Goal: Book appointment/travel/reservation

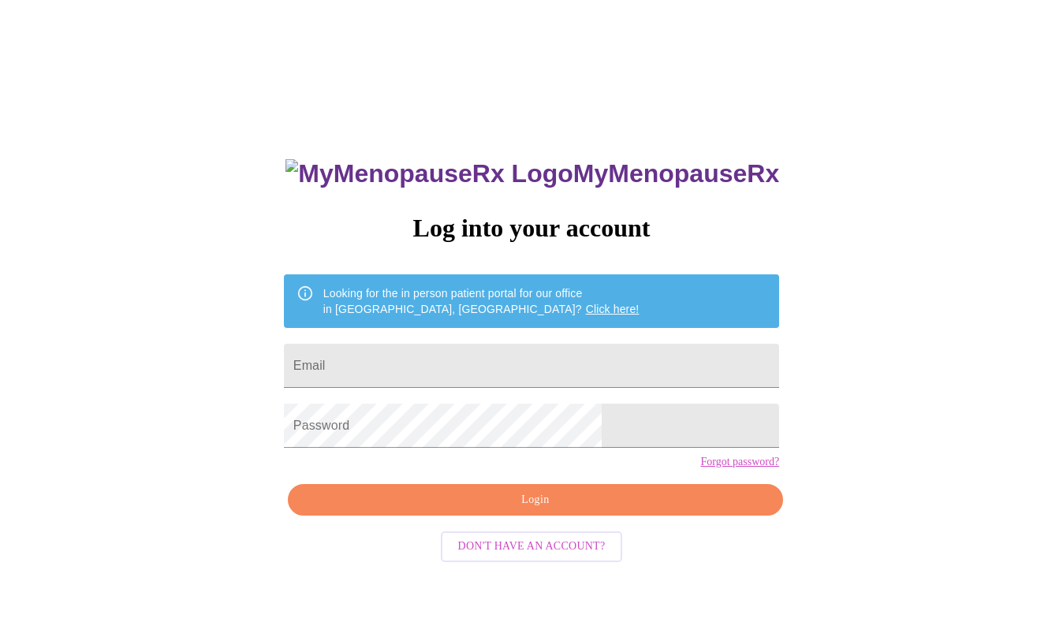
type input "[EMAIL_ADDRESS][DOMAIN_NAME]"
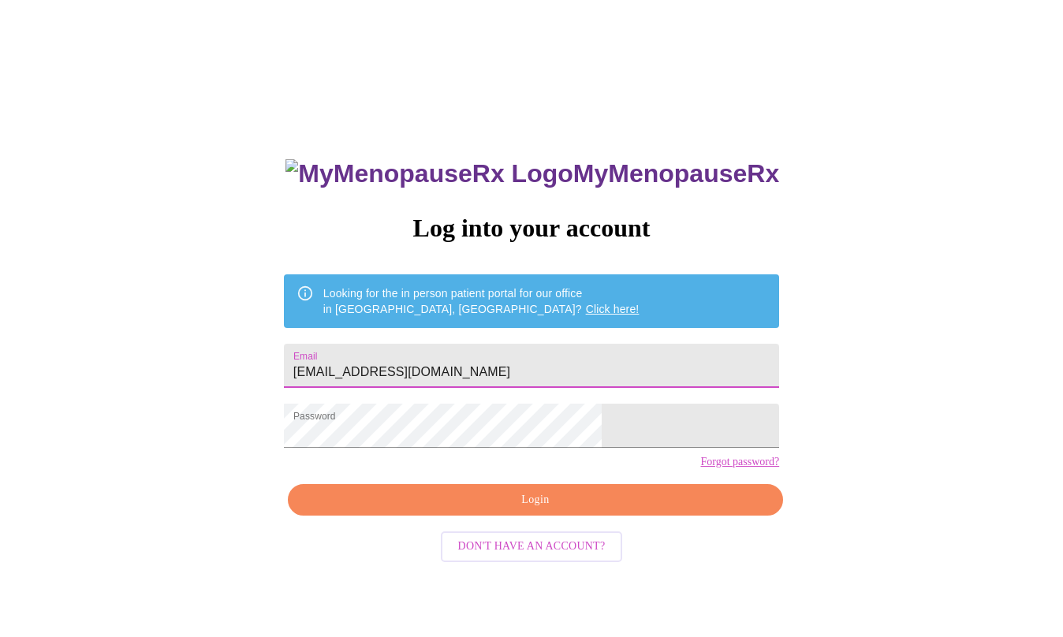
click at [503, 510] on span "Login" at bounding box center [535, 501] width 459 height 20
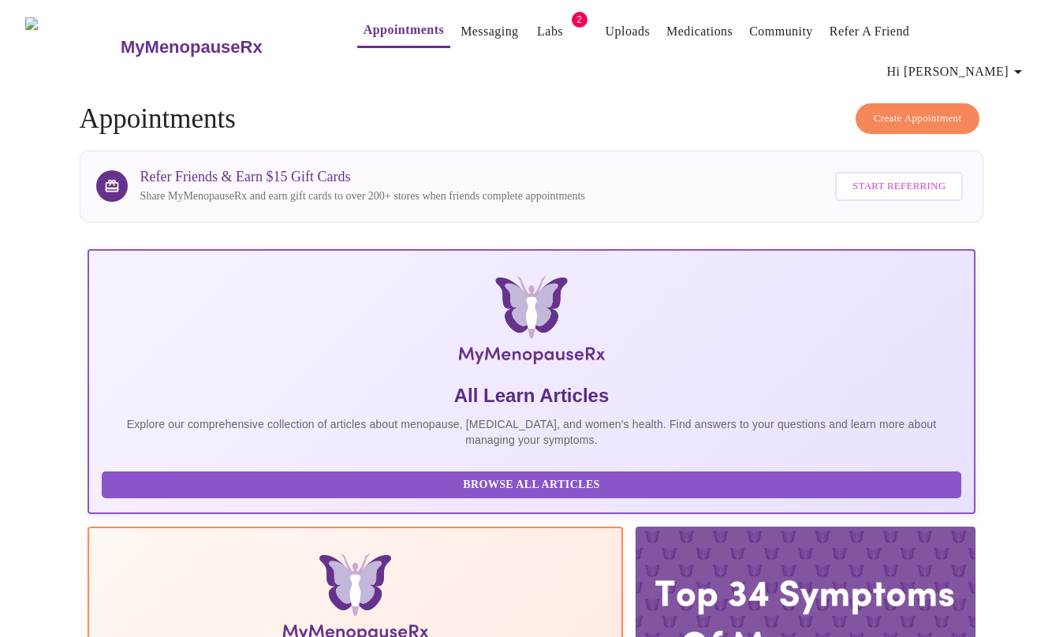
click at [537, 36] on link "Labs" at bounding box center [550, 32] width 26 height 22
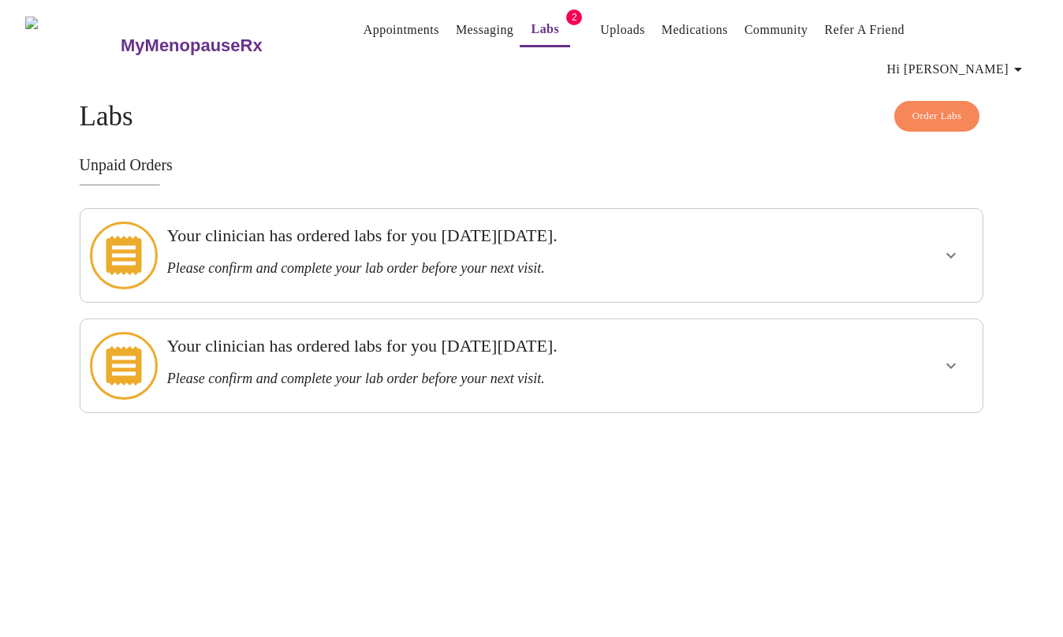
click at [944, 246] on icon "show more" at bounding box center [951, 255] width 19 height 19
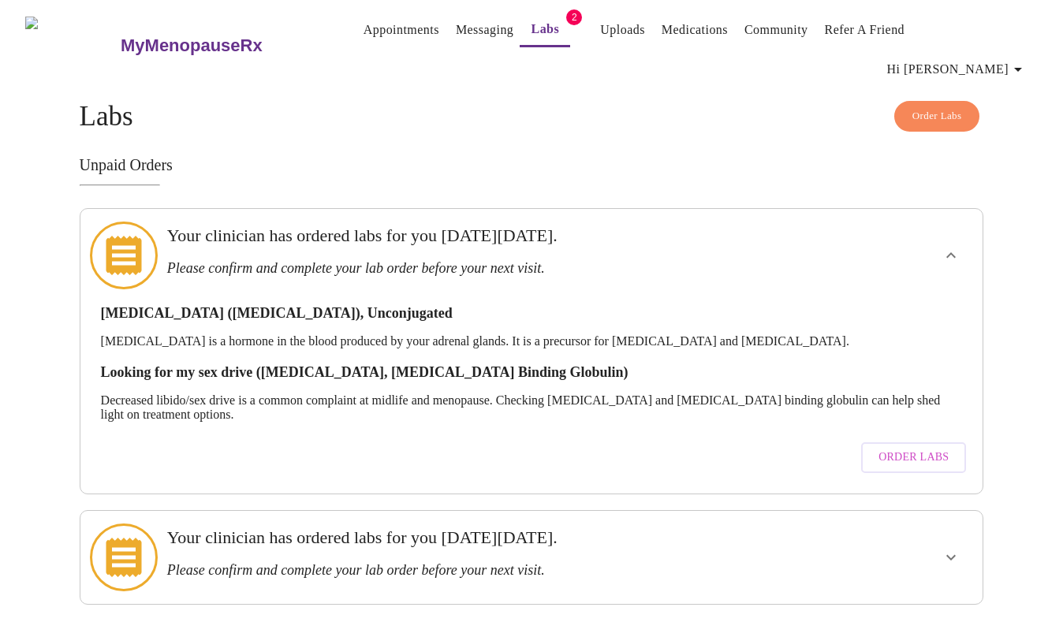
click at [908, 448] on span "Order Labs" at bounding box center [914, 458] width 70 height 20
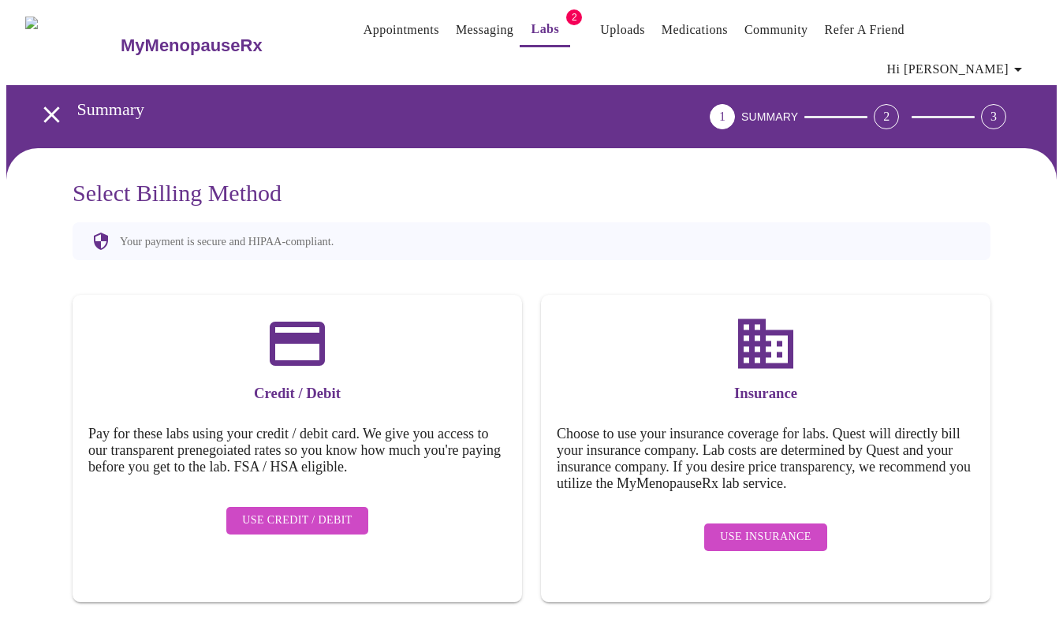
click at [532, 40] on link "Labs" at bounding box center [546, 29] width 28 height 22
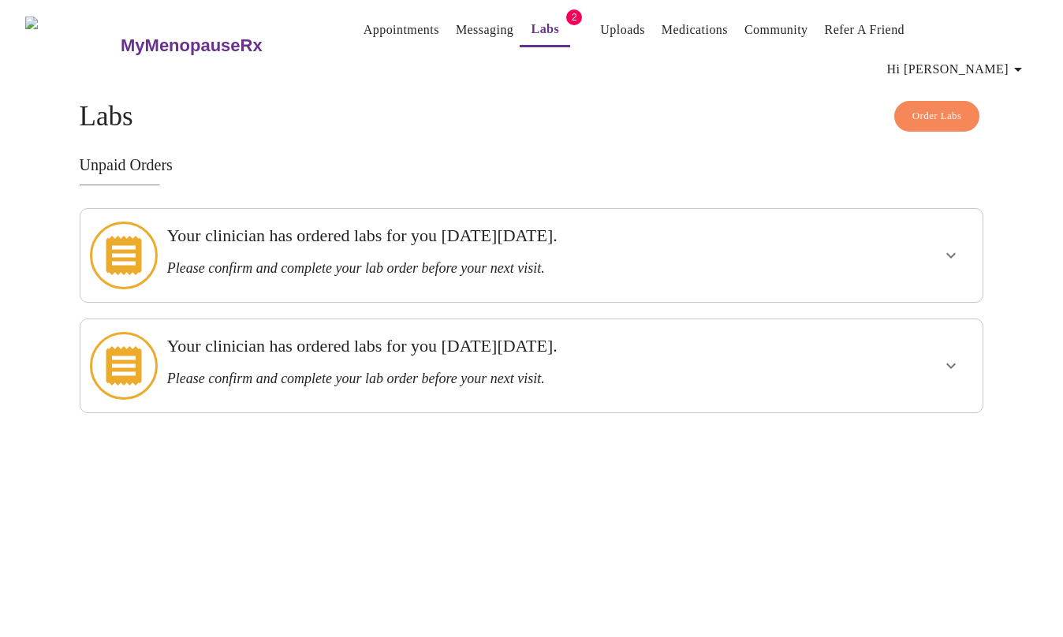
click at [373, 32] on link "Appointments" at bounding box center [402, 30] width 76 height 22
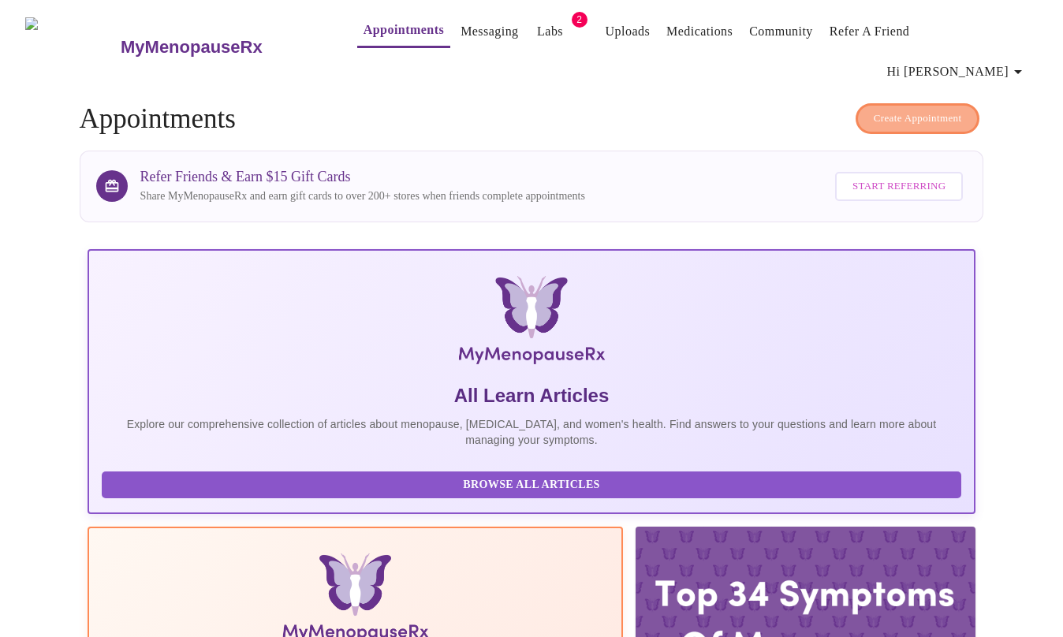
click at [935, 110] on span "Create Appointment" at bounding box center [918, 119] width 88 height 18
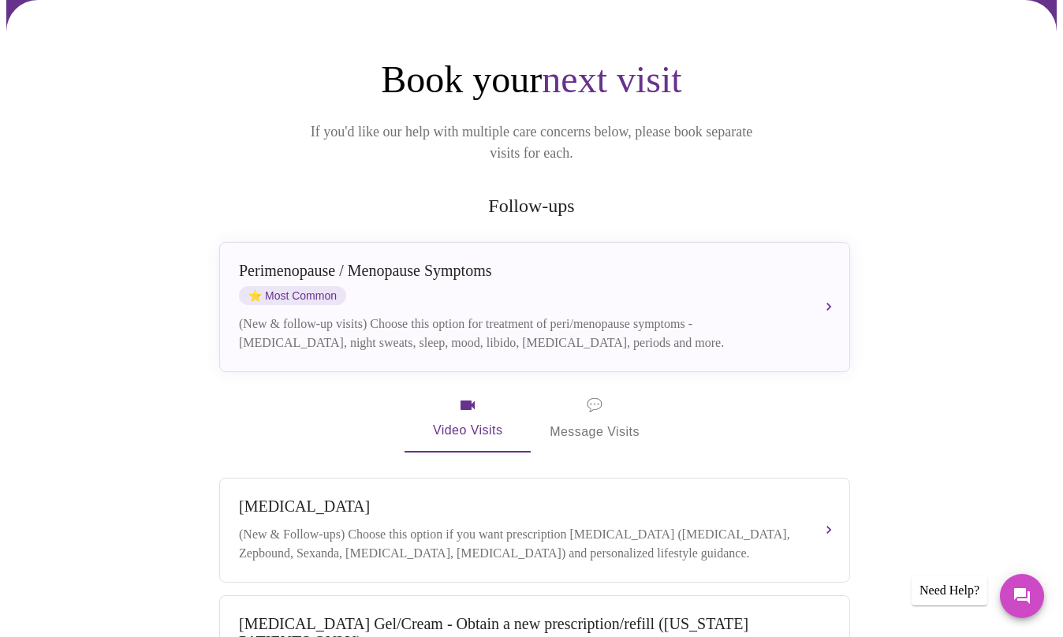
scroll to position [275, 0]
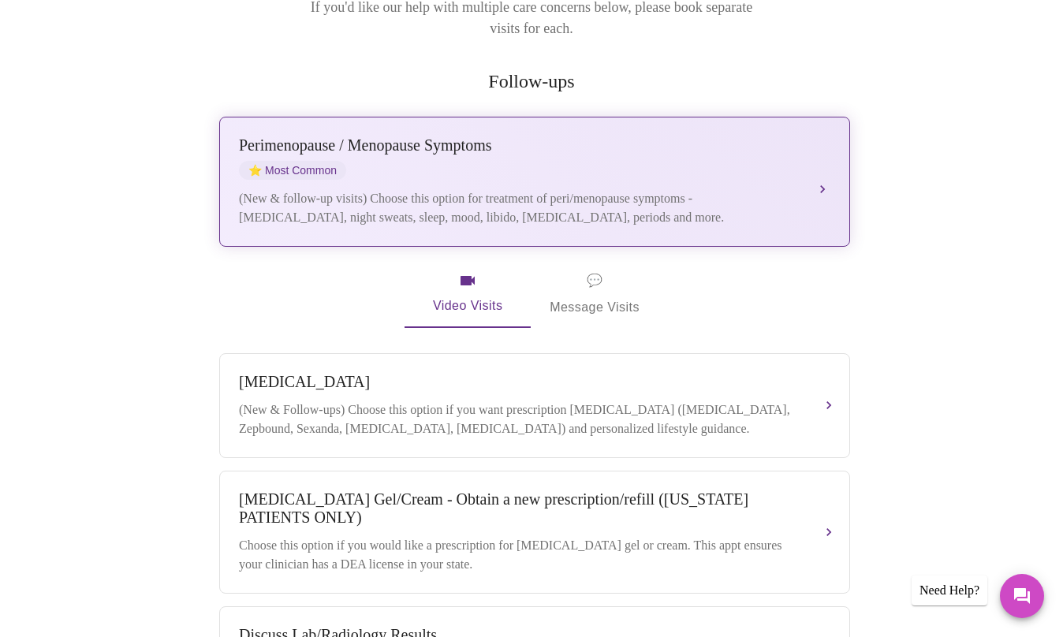
click at [821, 136] on div "[MEDICAL_DATA] / Menopause Symptoms ⭐ Most Common (New & follow-up visits) Choo…" at bounding box center [535, 181] width 592 height 91
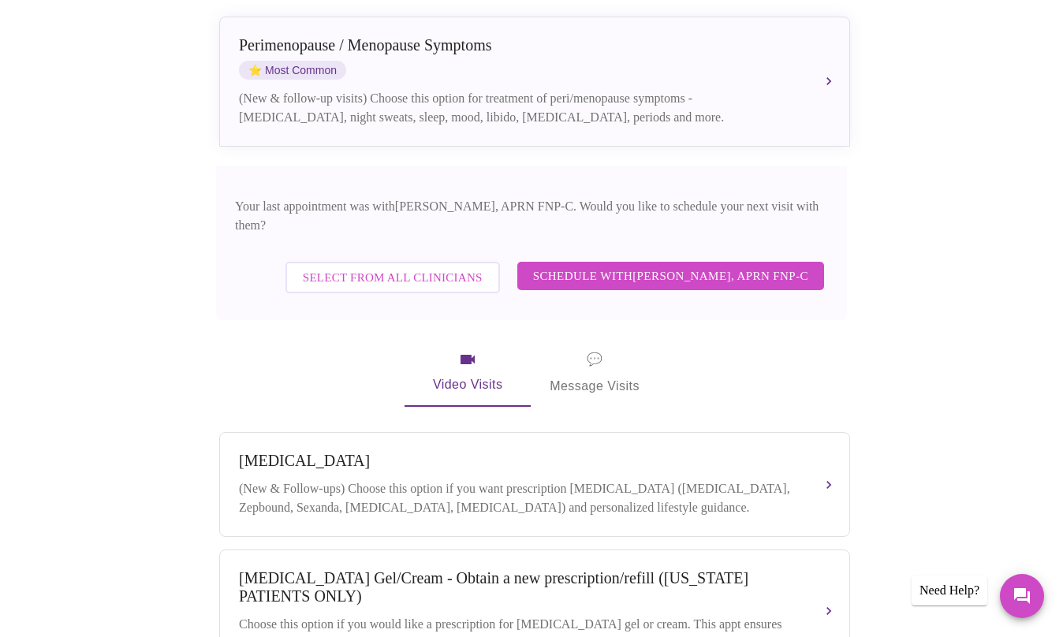
scroll to position [377, 0]
click at [643, 265] on span "Schedule with [PERSON_NAME], APRN FNP-C" at bounding box center [670, 275] width 275 height 21
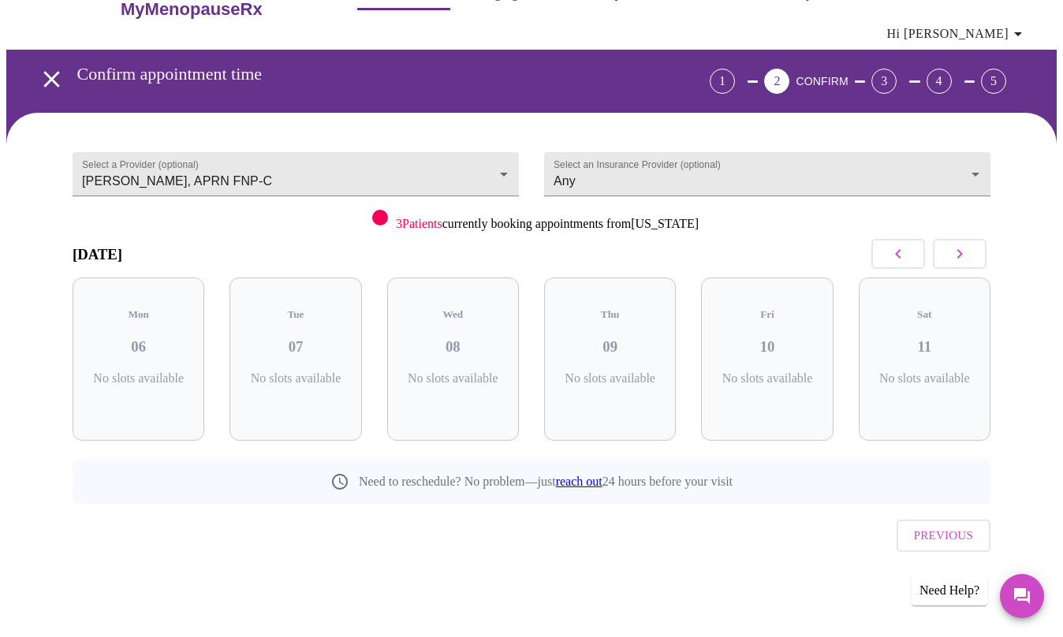
scroll to position [0, 0]
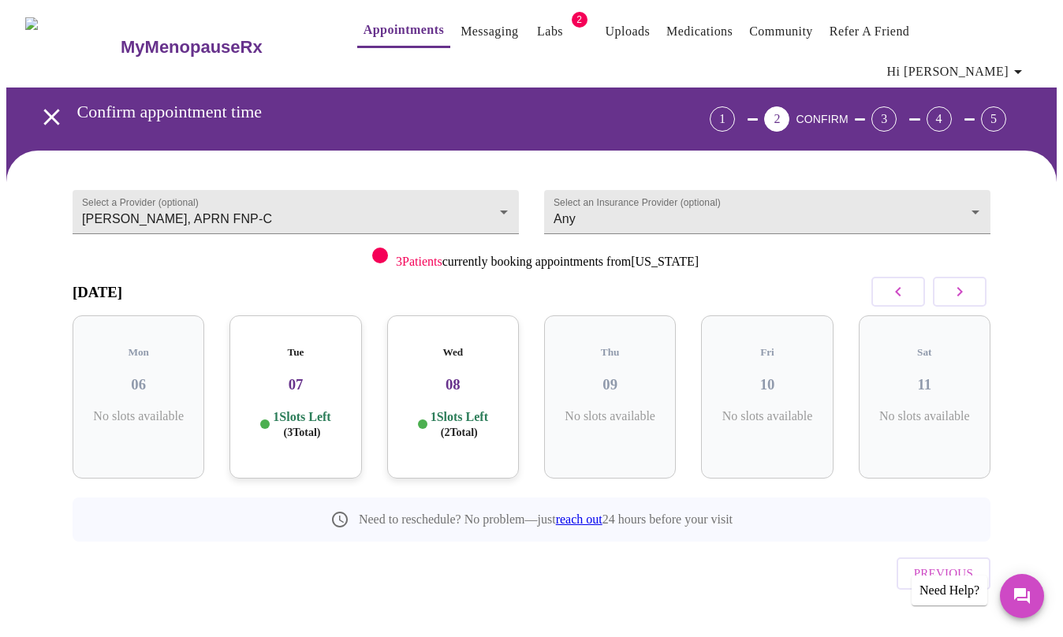
click at [464, 368] on div "Wed 08 1 Slots Left ( 2 Total)" at bounding box center [453, 397] width 132 height 163
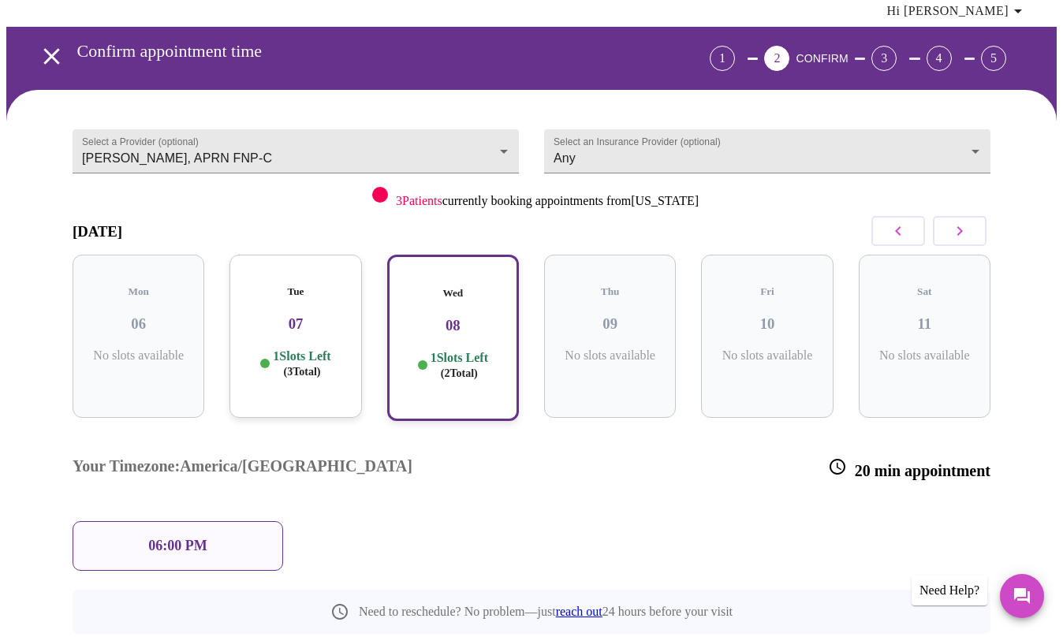
scroll to position [66, 0]
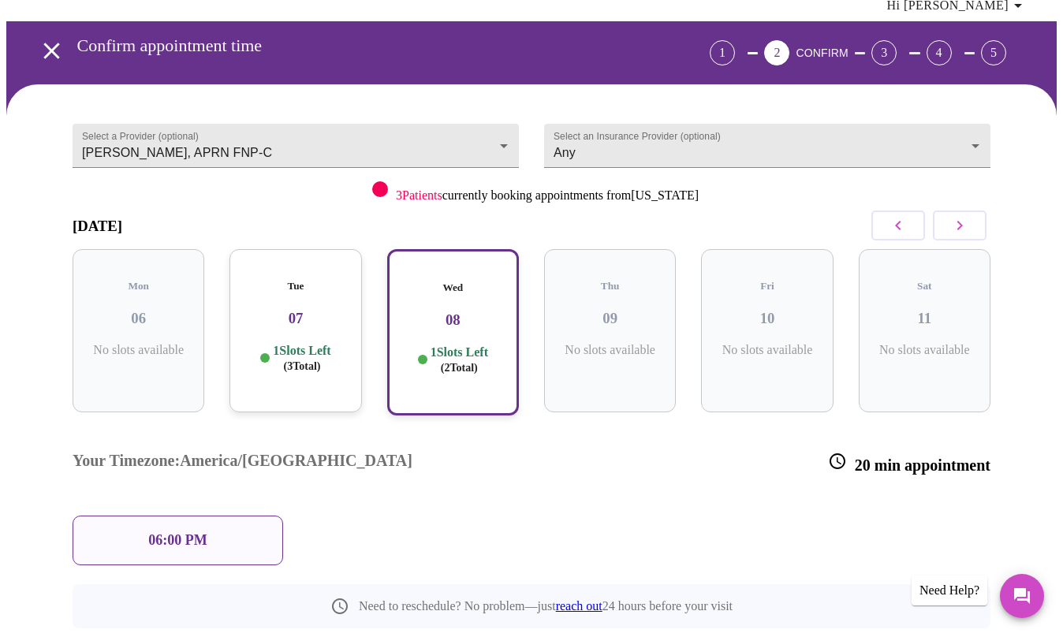
click at [148, 533] on p "06:00 PM" at bounding box center [177, 541] width 58 height 17
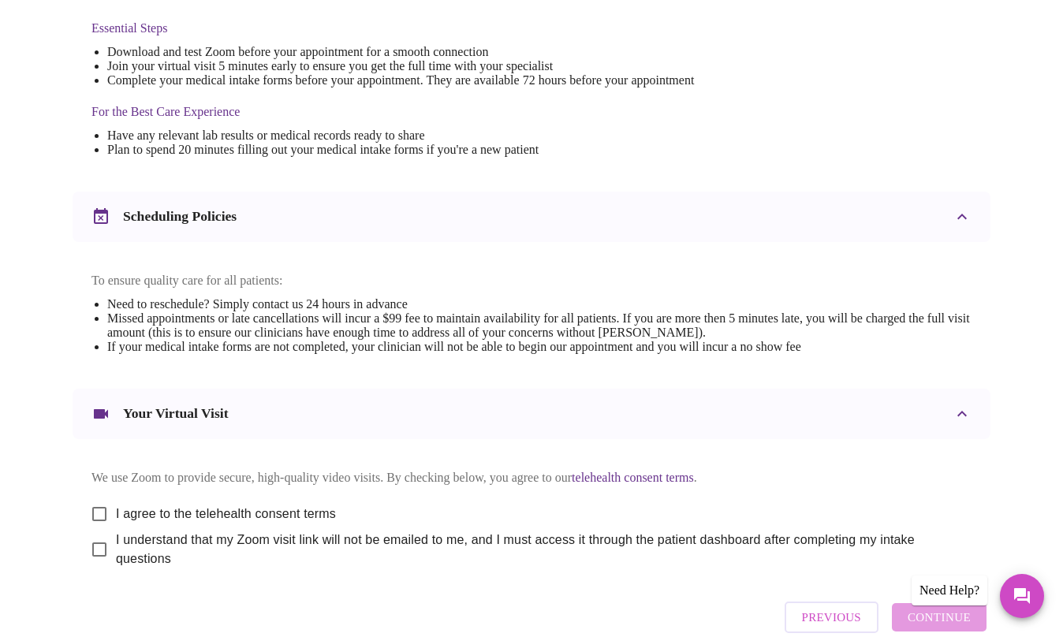
scroll to position [510, 0]
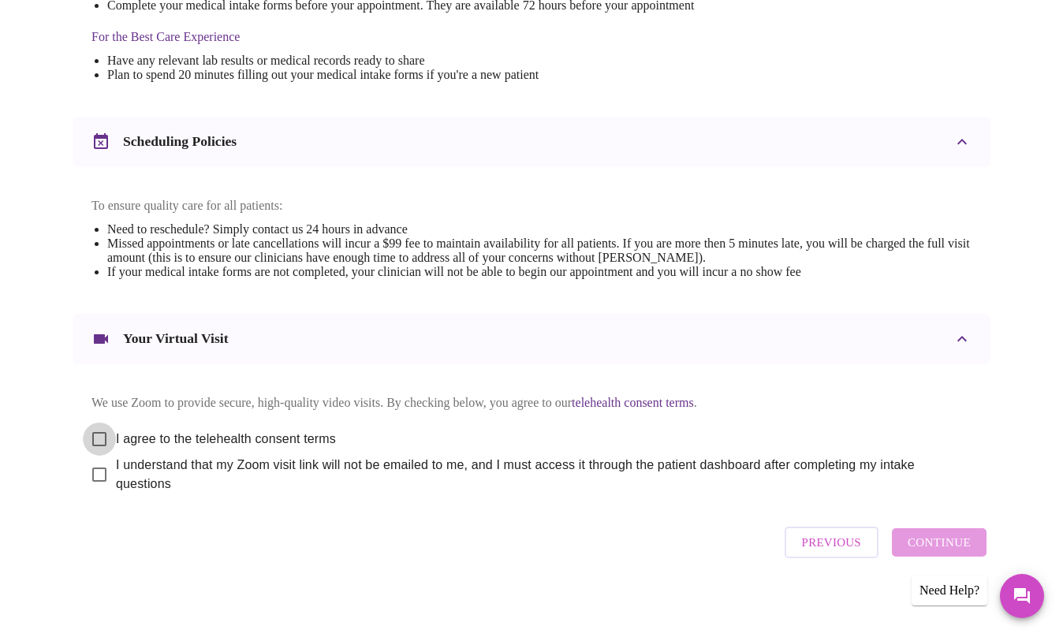
click at [90, 431] on input "I agree to the telehealth consent terms" at bounding box center [99, 439] width 33 height 33
checkbox input "true"
click at [88, 465] on input "I understand that my Zoom visit link will not be emailed to me, and I must acce…" at bounding box center [99, 474] width 33 height 33
checkbox input "true"
click at [918, 544] on span "Continue" at bounding box center [939, 543] width 63 height 21
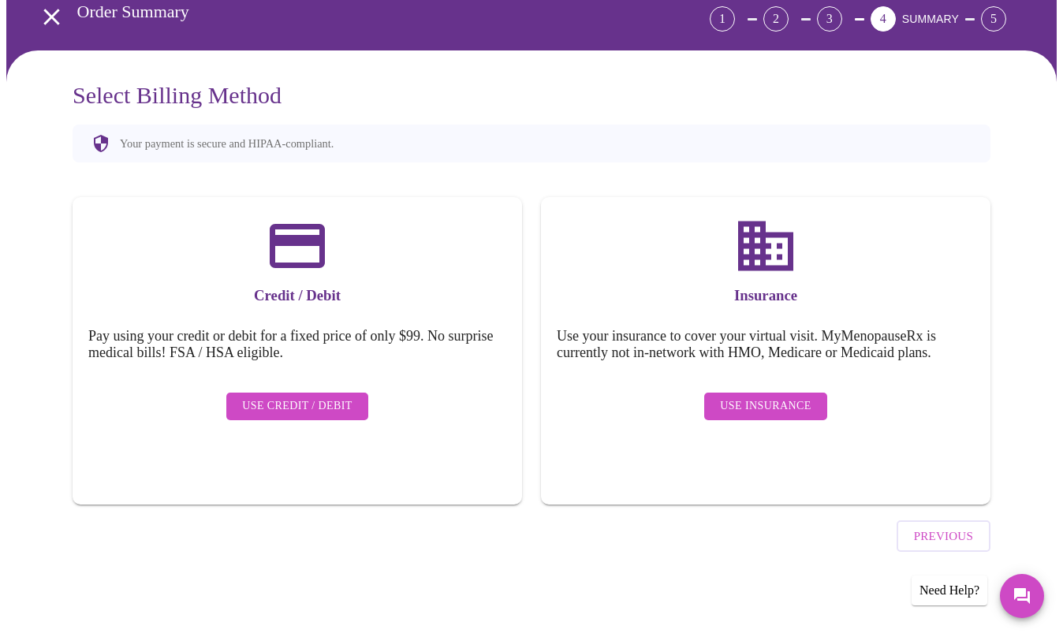
scroll to position [34, 0]
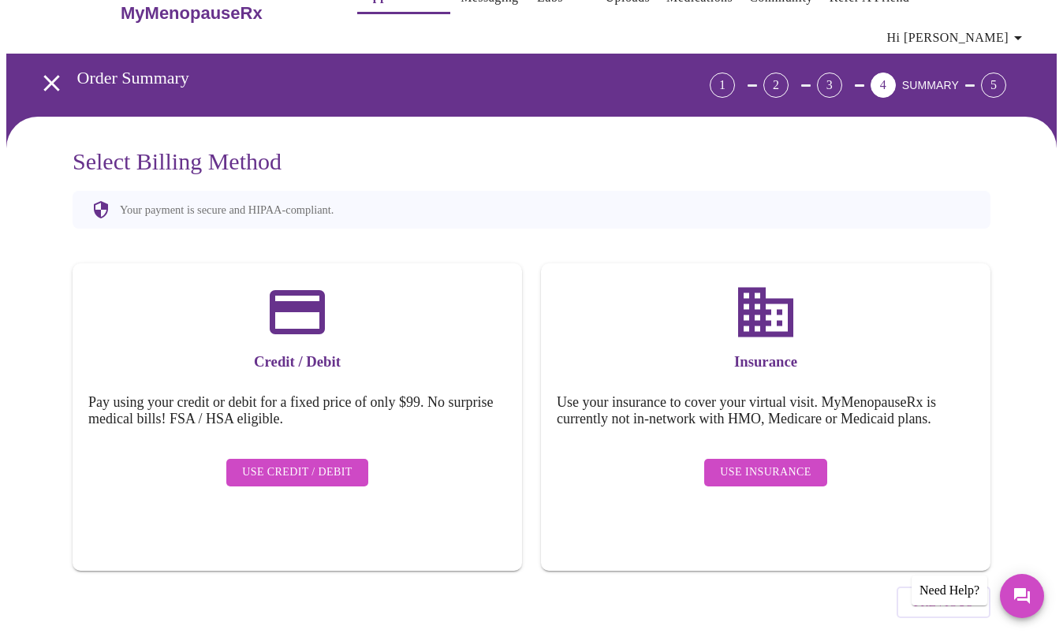
click at [752, 463] on span "Use Insurance" at bounding box center [765, 473] width 91 height 20
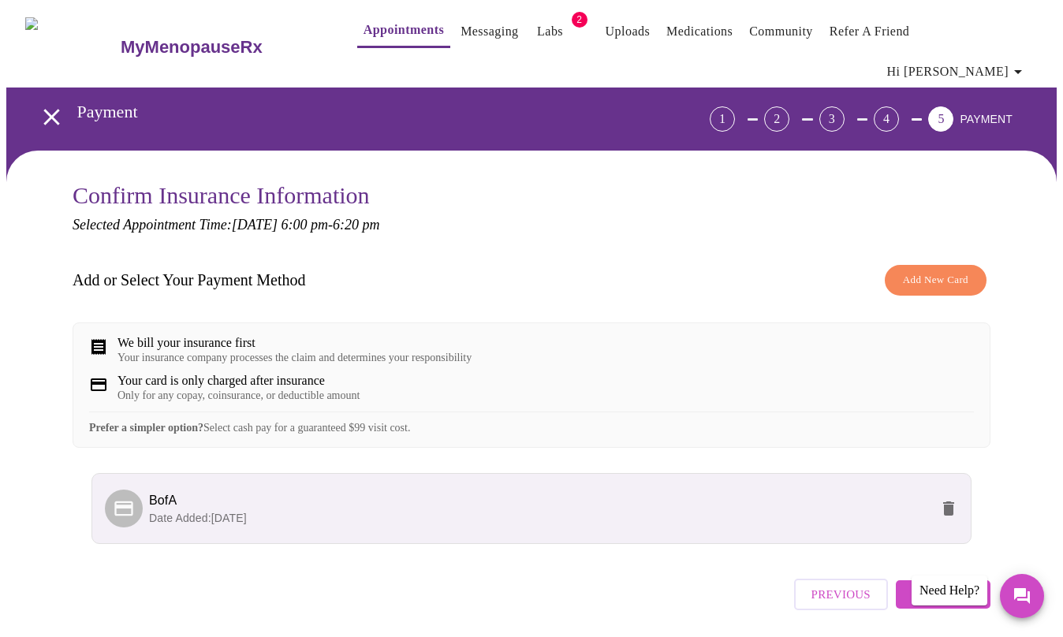
scroll to position [47, 0]
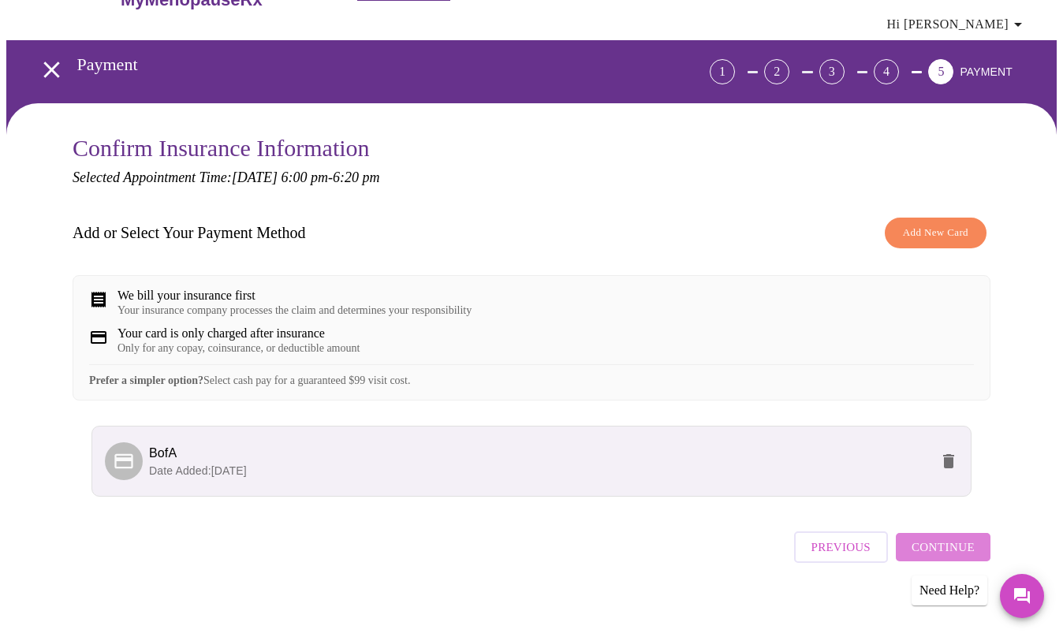
click at [959, 538] on span "Continue" at bounding box center [943, 547] width 63 height 21
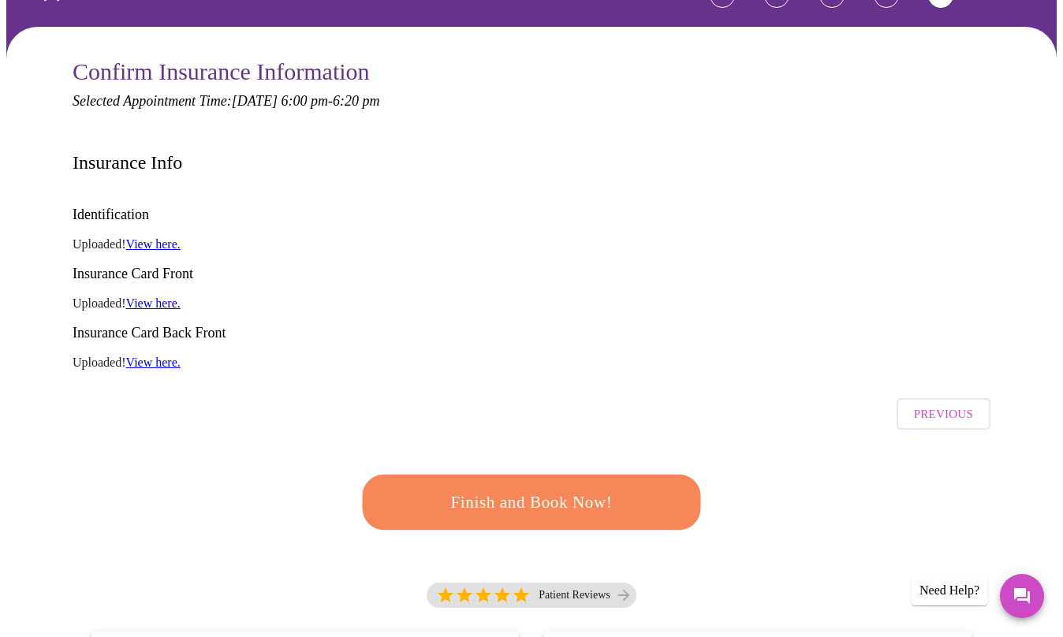
scroll to position [206, 0]
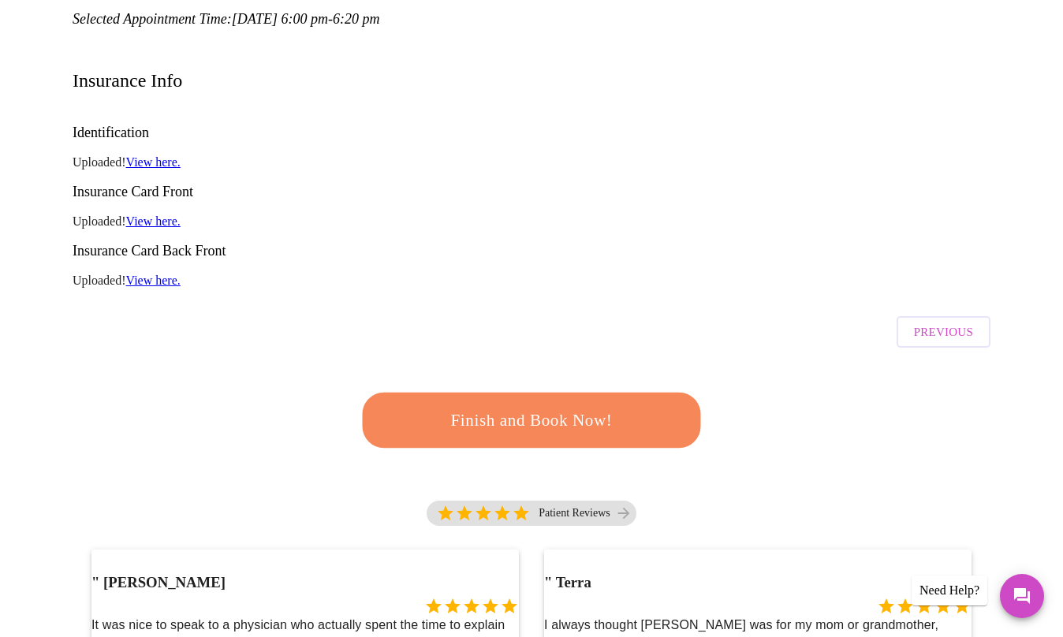
click at [600, 405] on span "Finish and Book Now!" at bounding box center [531, 419] width 293 height 29
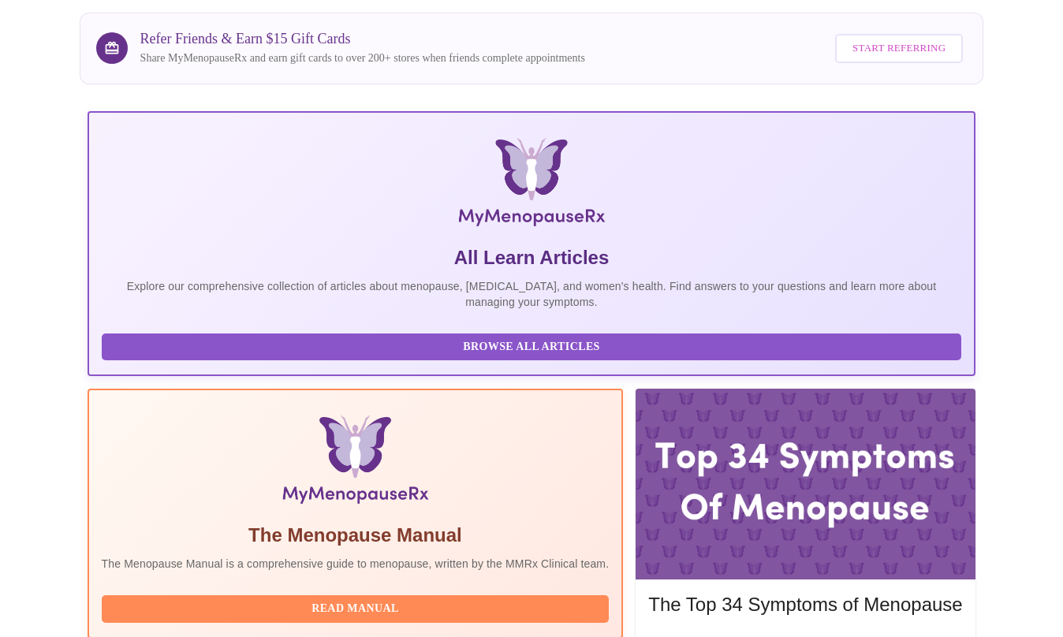
scroll to position [293, 0]
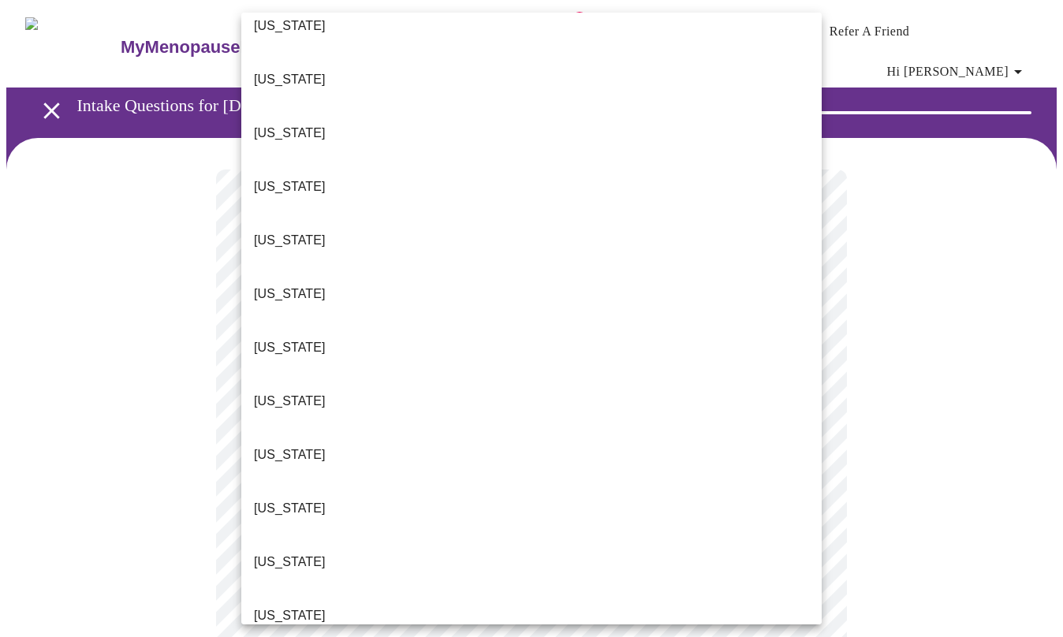
scroll to position [782, 0]
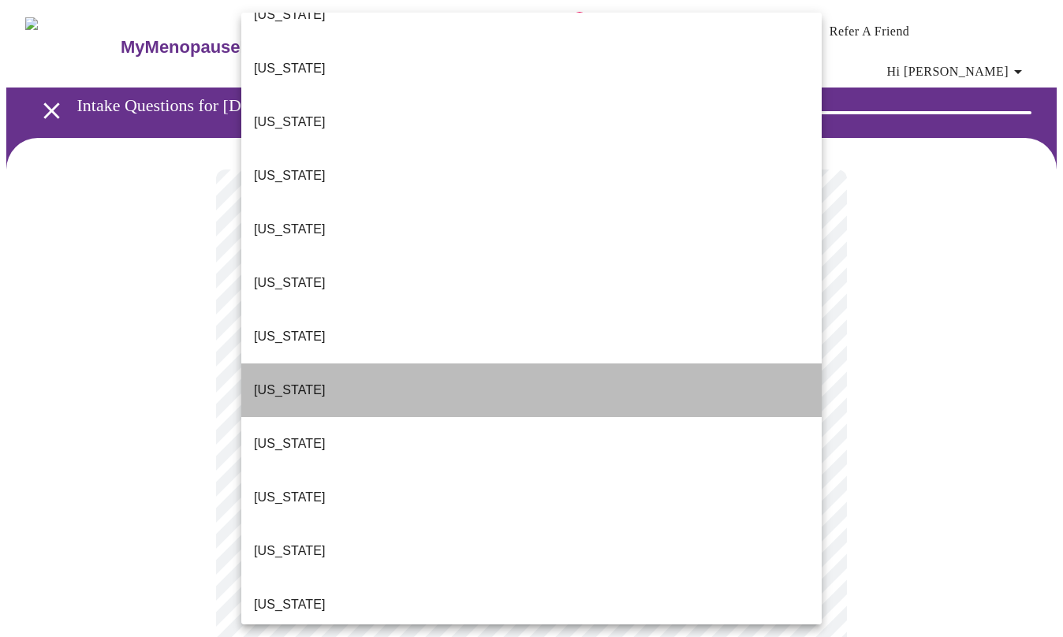
click at [334, 364] on li "[US_STATE]" at bounding box center [531, 391] width 581 height 54
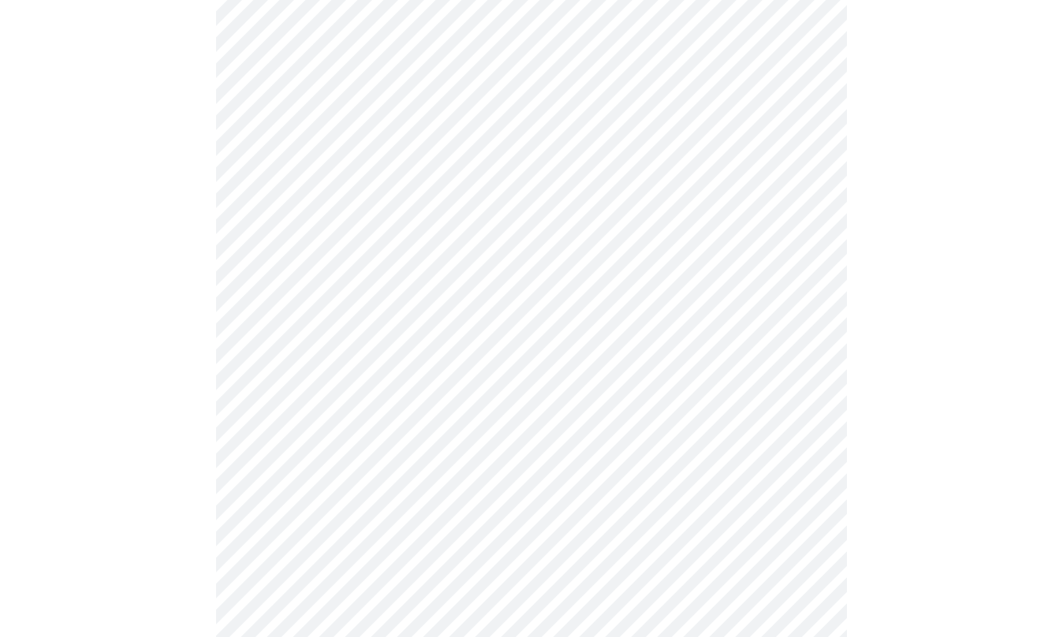
scroll to position [282, 0]
click at [711, 181] on body "MyMenopauseRx Appointments Messaging Labs 2 Uploads Medications Community Refer…" at bounding box center [531, 455] width 1051 height 1463
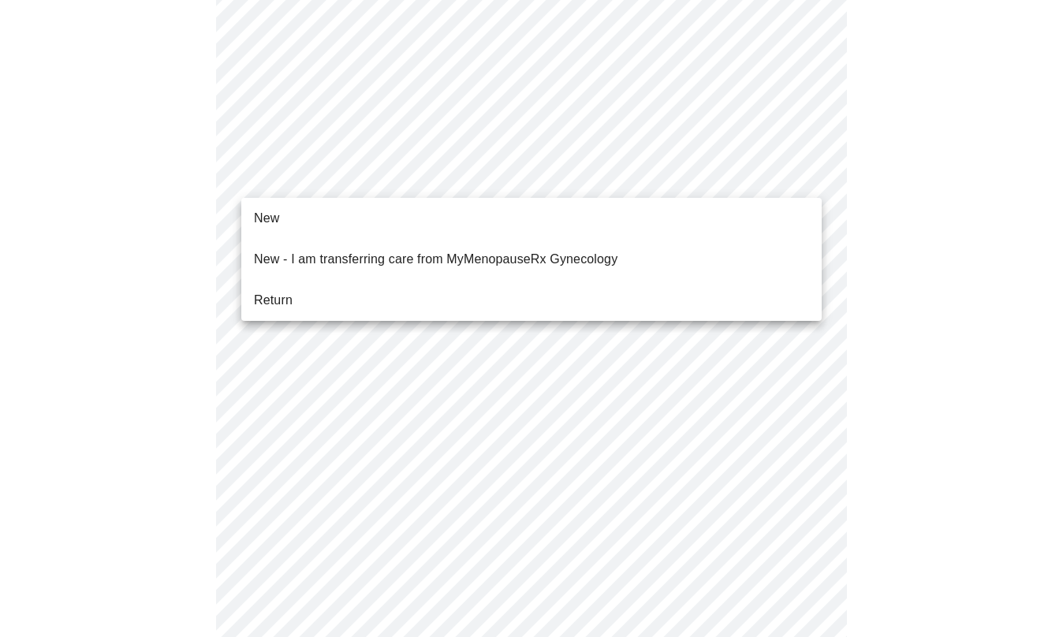
click at [333, 286] on li "Return" at bounding box center [531, 300] width 581 height 28
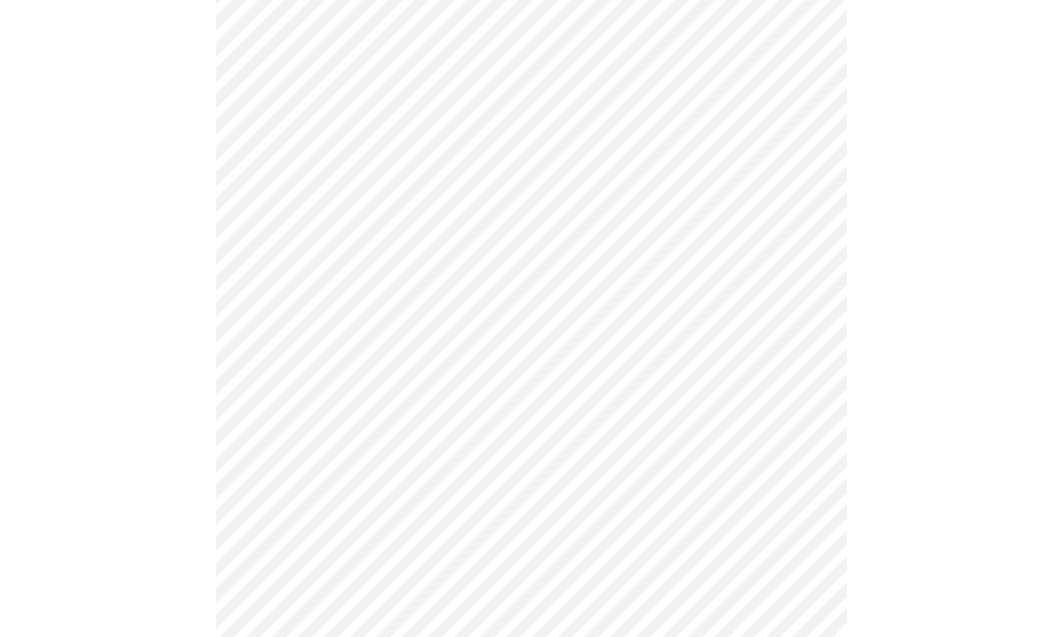
scroll to position [782, 0]
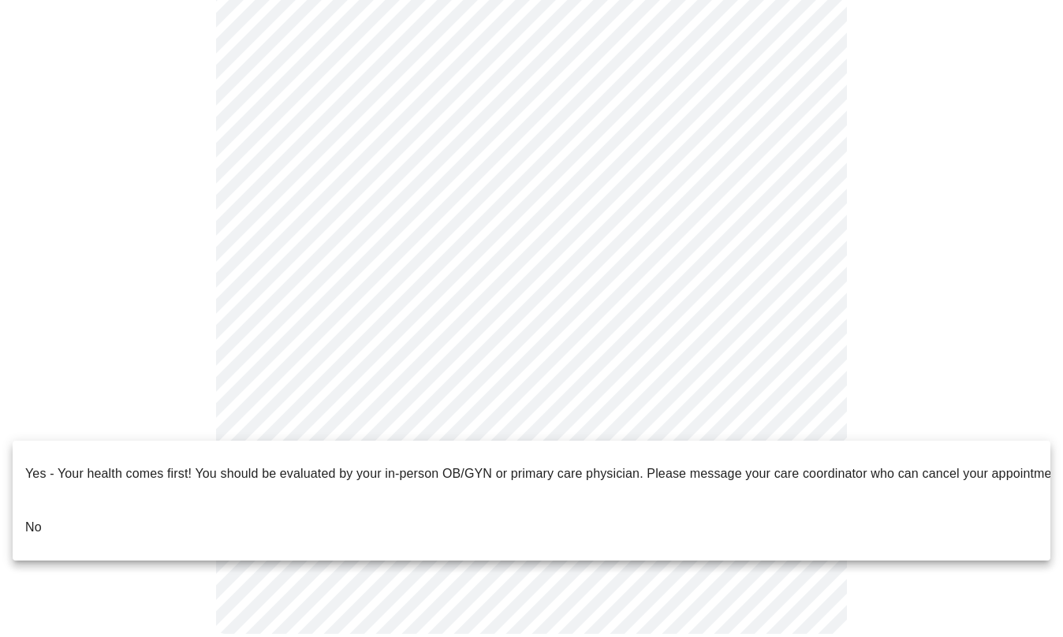
click at [394, 510] on li "No" at bounding box center [532, 528] width 1038 height 54
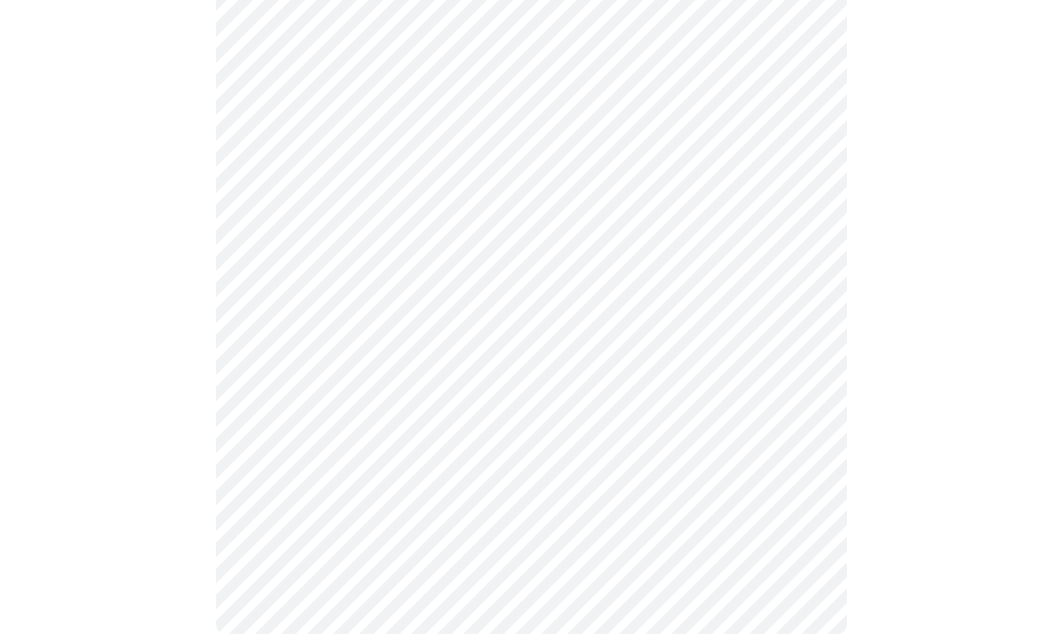
scroll to position [0, 0]
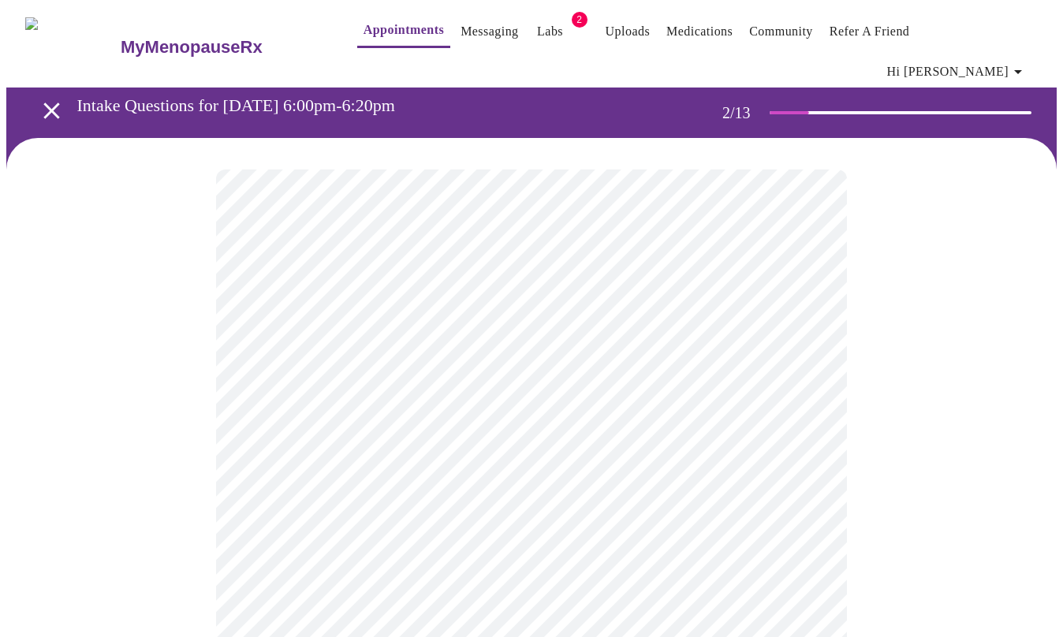
click at [641, 332] on body "MyMenopauseRx Appointments Messaging Labs 2 Uploads Medications Community Refer…" at bounding box center [531, 491] width 1051 height 970
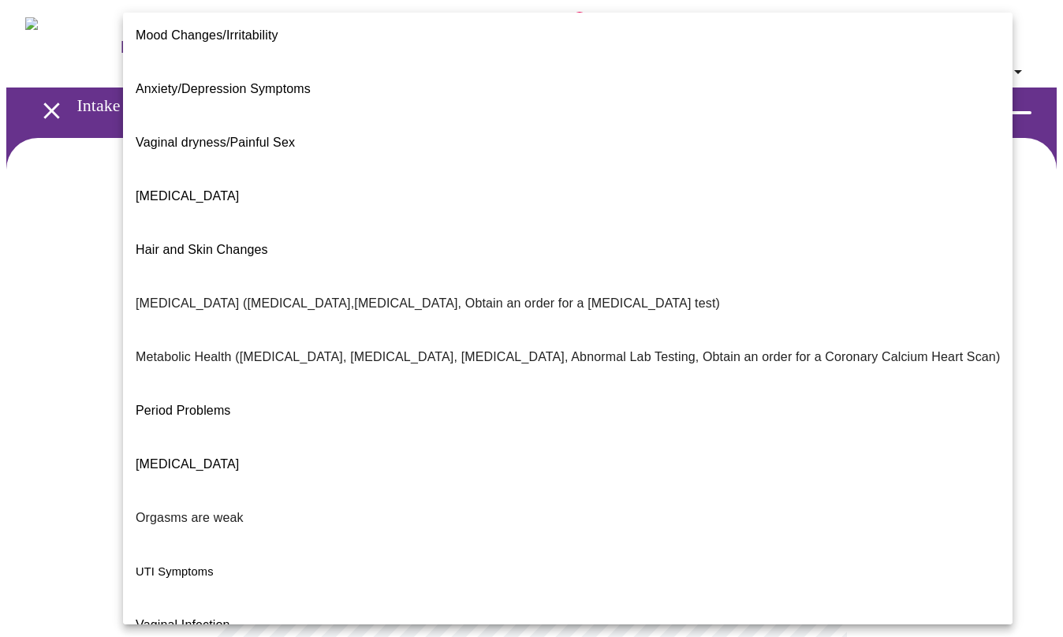
scroll to position [180, 0]
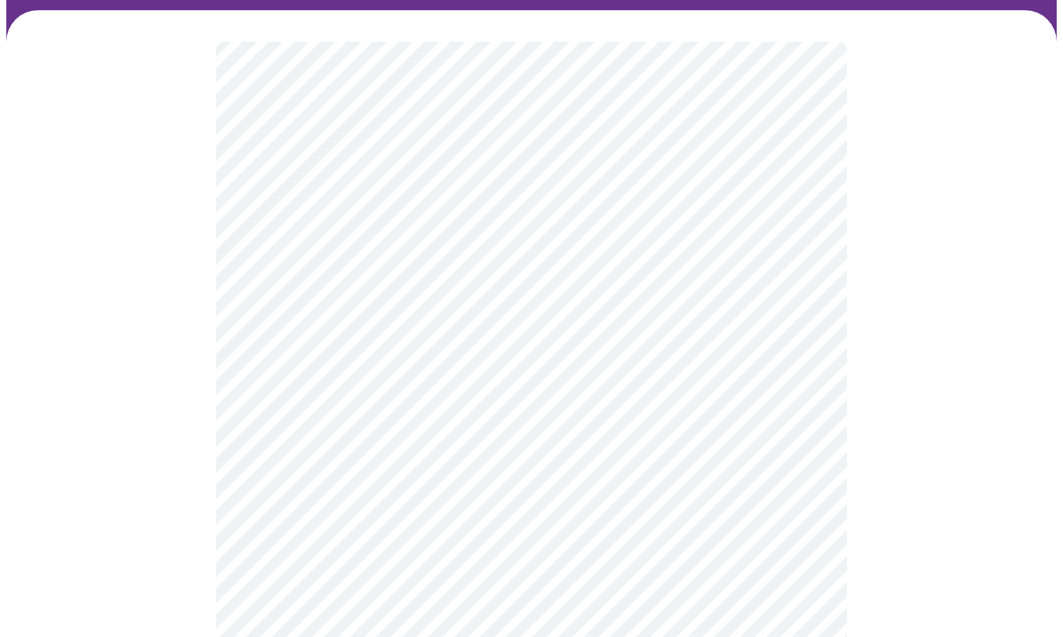
scroll to position [263, 0]
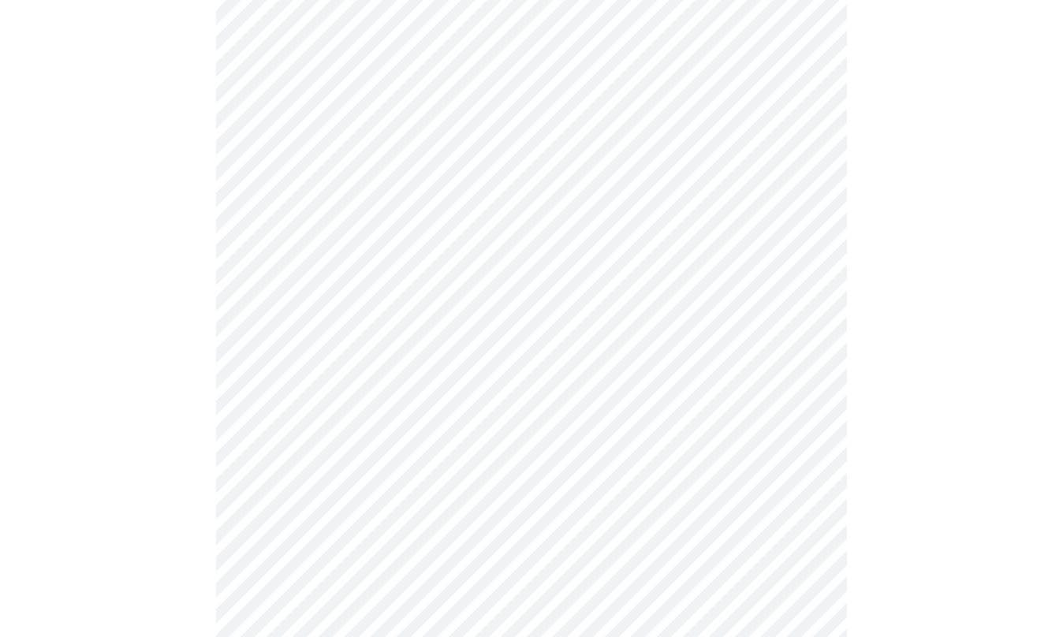
click at [541, 234] on body "MyMenopauseRx Appointments Messaging Labs 2 Uploads Medications Community Refer…" at bounding box center [531, 223] width 1051 height 961
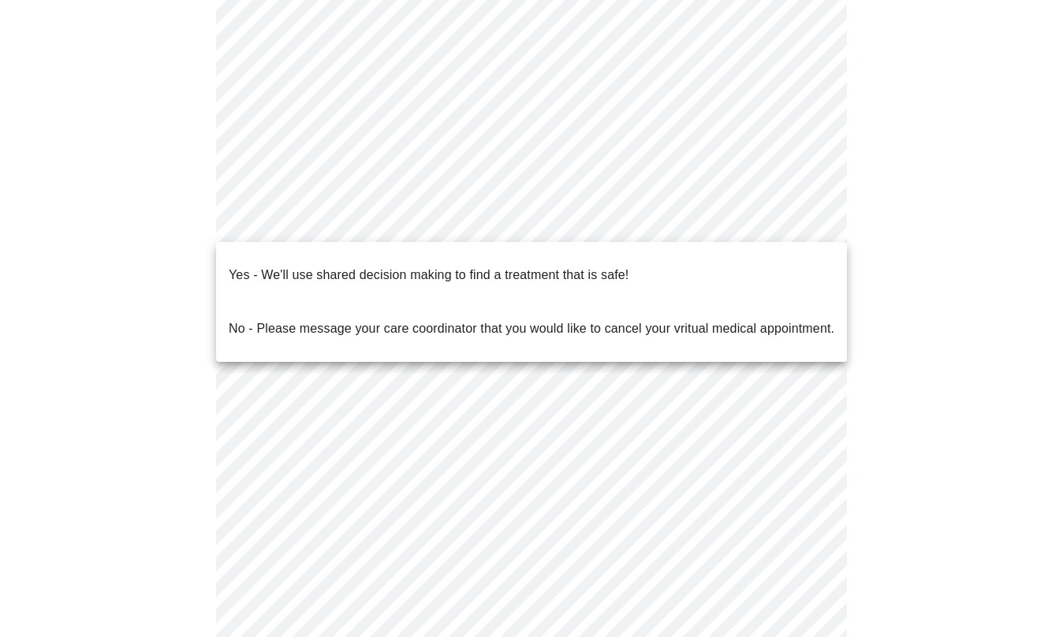
click at [421, 320] on p "No - Please message your care coordinator that you would like to cancel your vr…" at bounding box center [532, 329] width 606 height 19
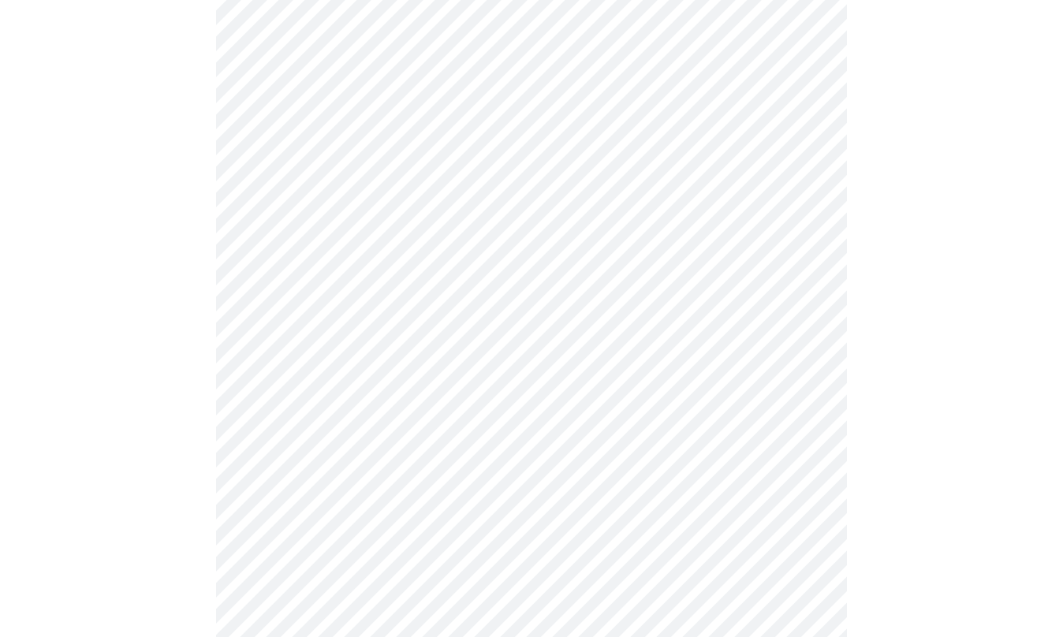
click at [977, 383] on div at bounding box center [531, 285] width 1051 height 820
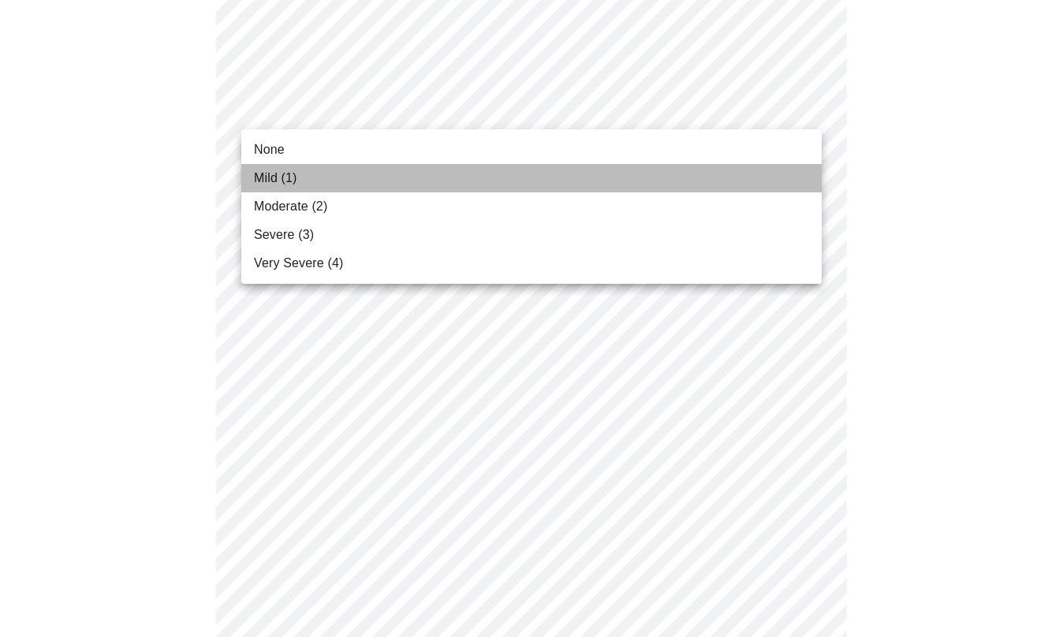
click at [305, 174] on li "Mild (1)" at bounding box center [531, 178] width 581 height 28
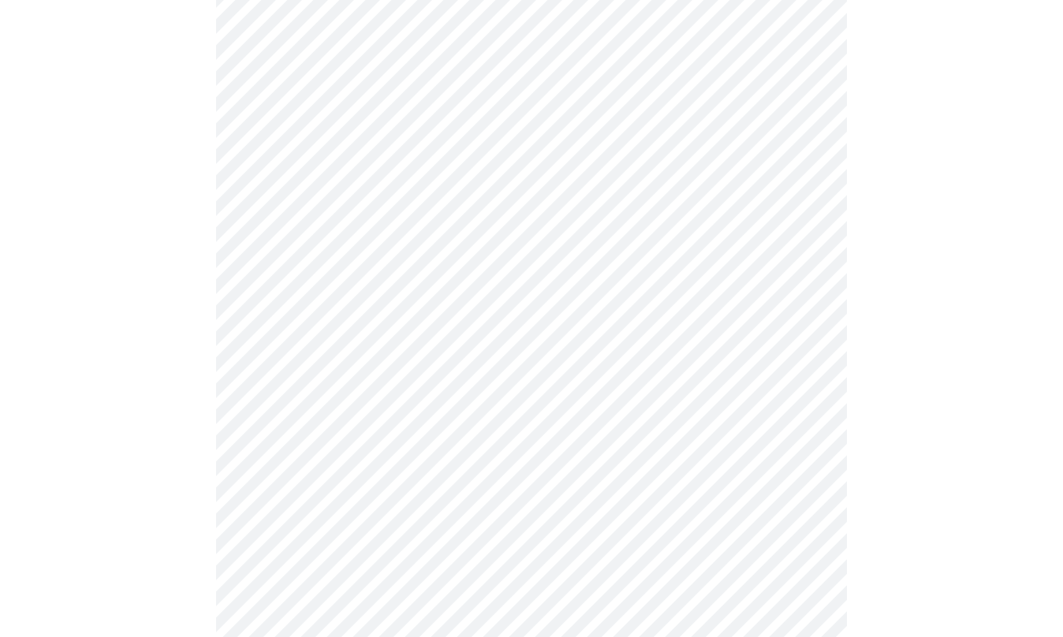
scroll to position [282, 0]
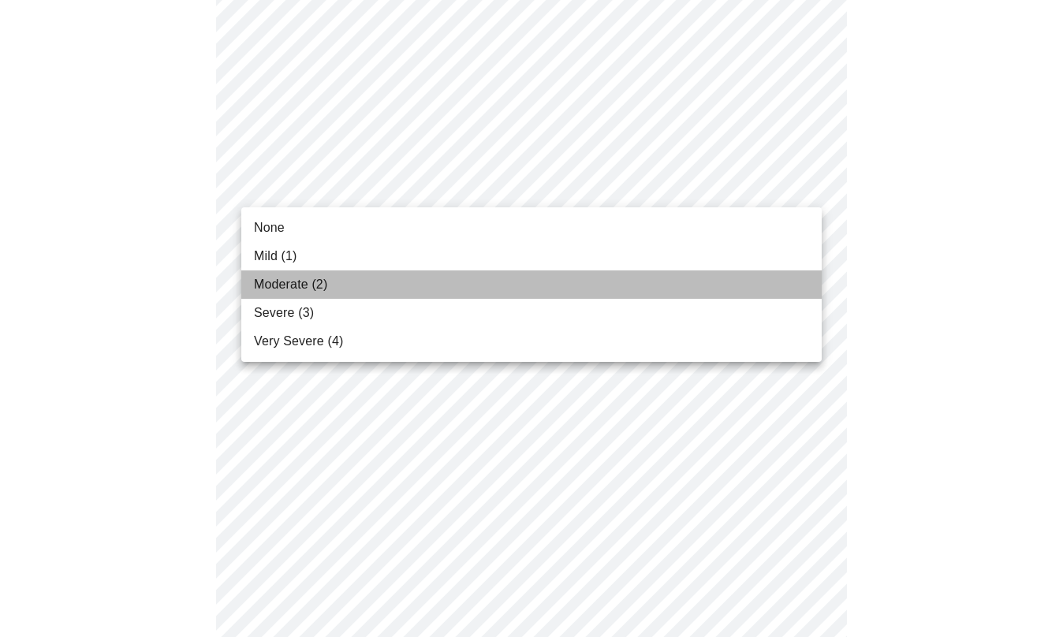
click at [316, 290] on span "Moderate (2)" at bounding box center [290, 284] width 73 height 19
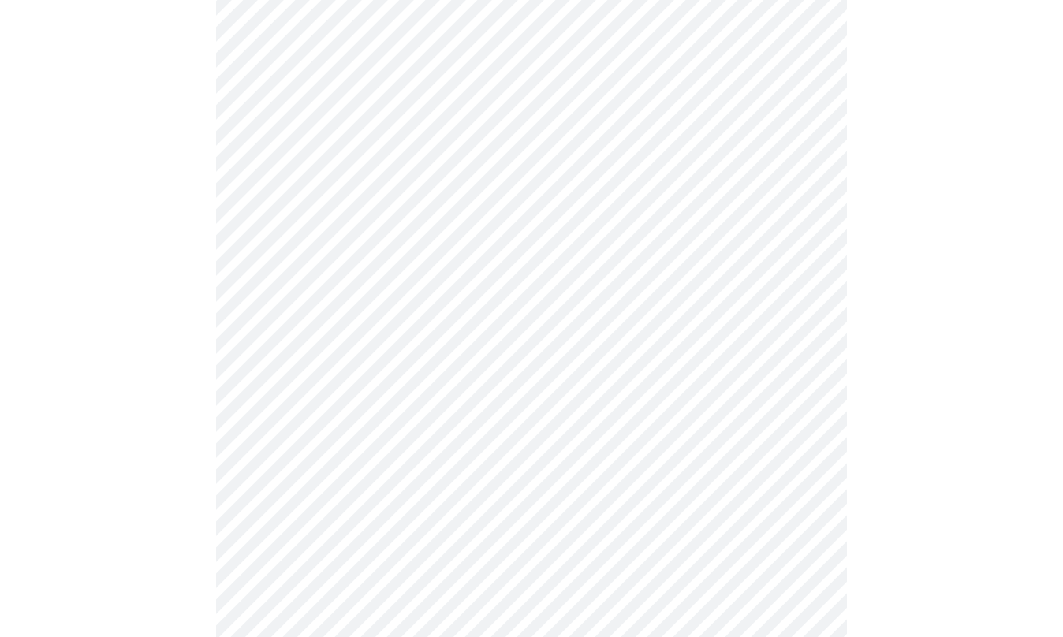
scroll to position [385, 0]
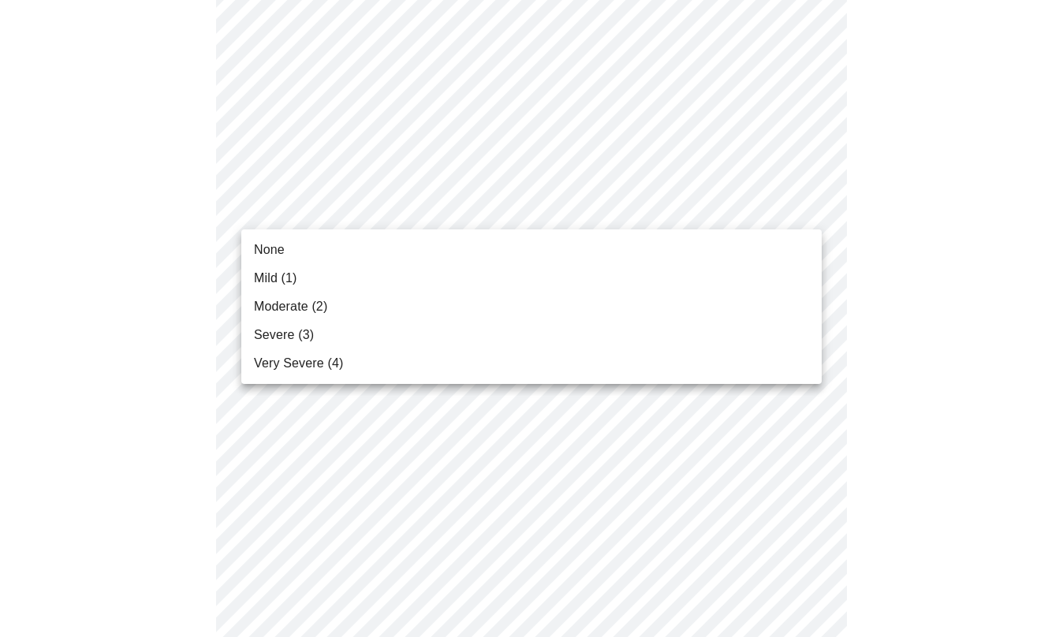
click at [365, 278] on li "Mild (1)" at bounding box center [531, 278] width 581 height 28
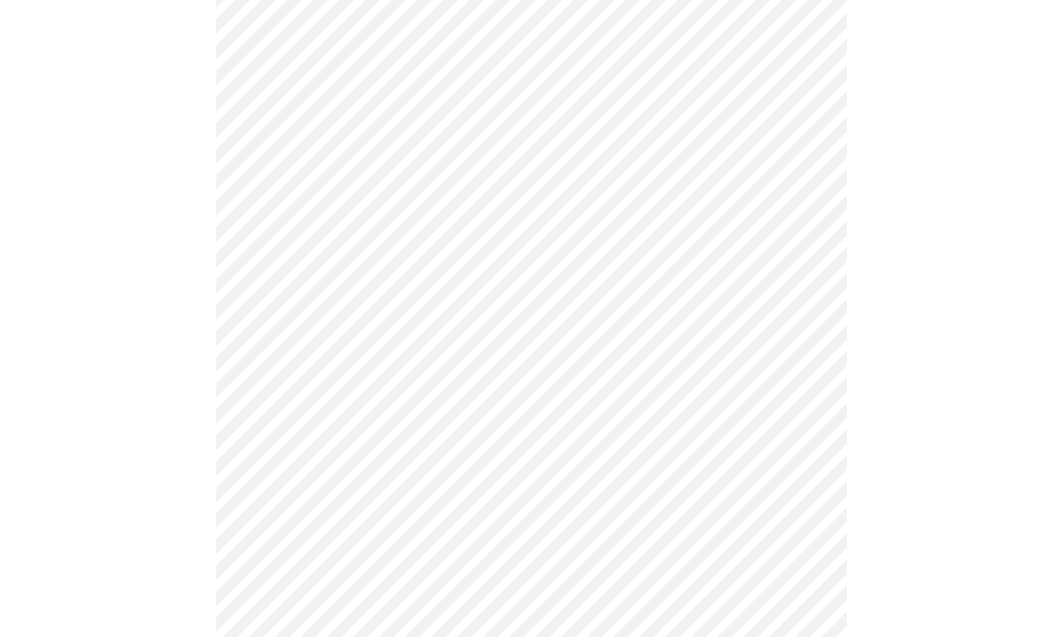
click at [726, 335] on body "MyMenopauseRx Appointments Messaging Labs 2 Uploads Medications Community Refer…" at bounding box center [531, 648] width 1051 height 2054
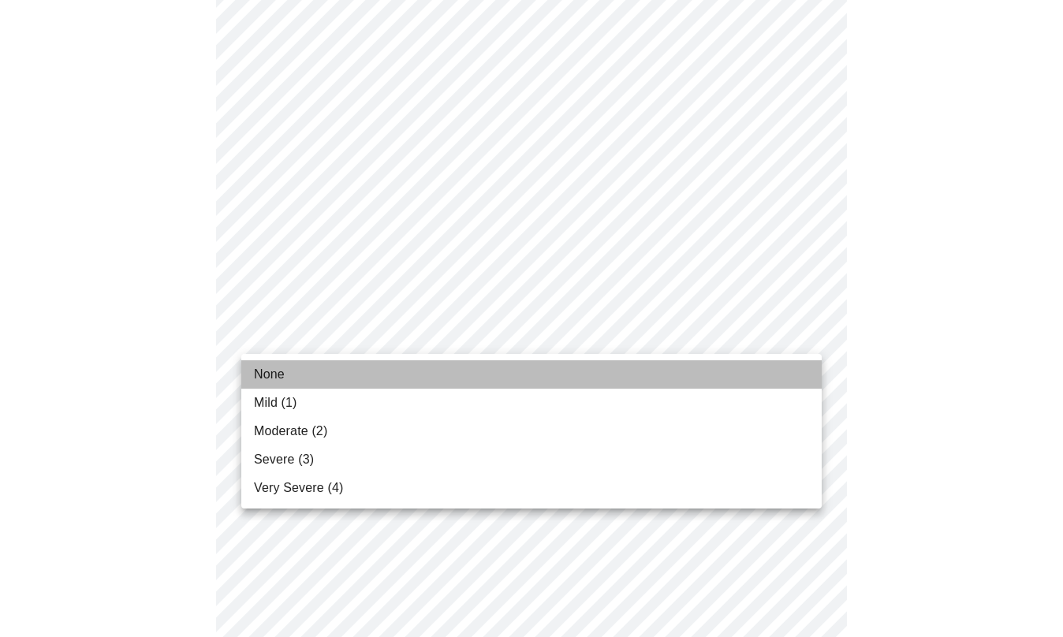
click at [331, 383] on li "None" at bounding box center [531, 375] width 581 height 28
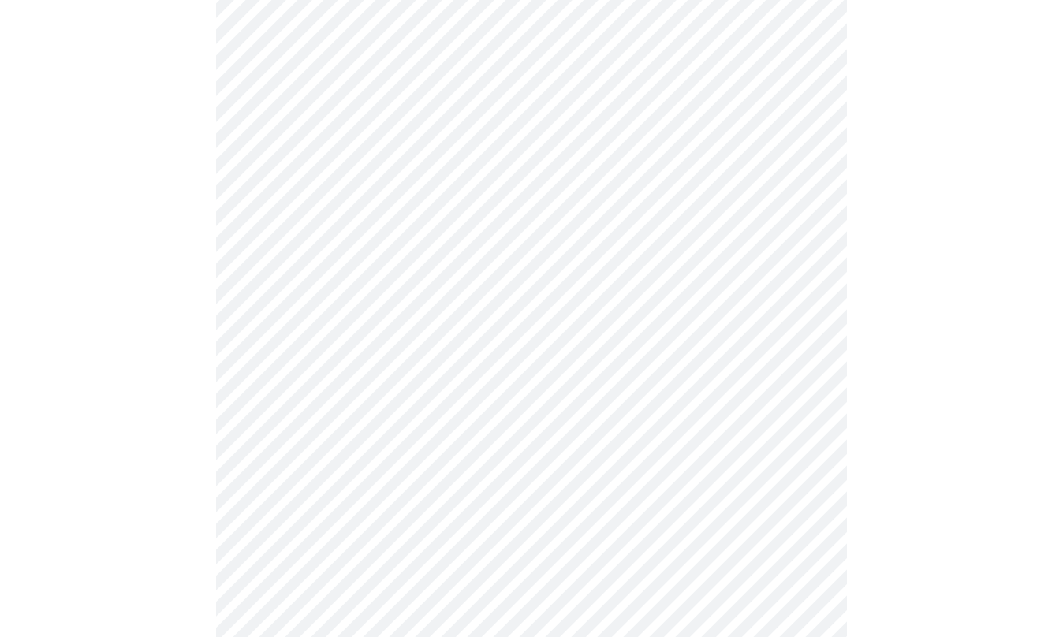
scroll to position [547, 0]
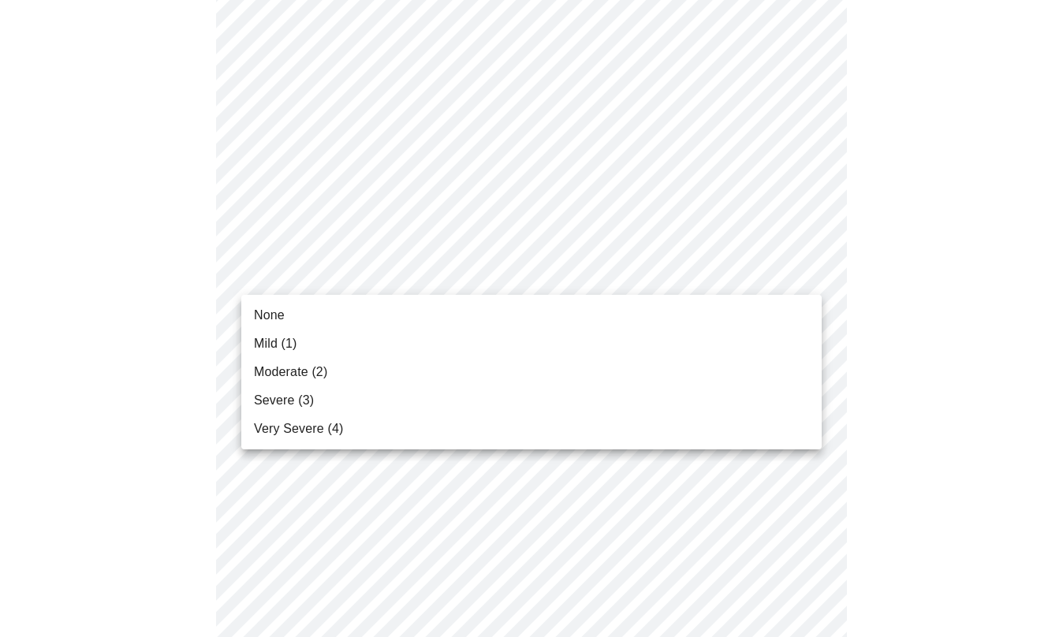
click at [776, 279] on body "MyMenopauseRx Appointments Messaging Labs 2 Uploads Medications Community Refer…" at bounding box center [531, 476] width 1051 height 2032
click at [544, 319] on li "None" at bounding box center [531, 315] width 581 height 28
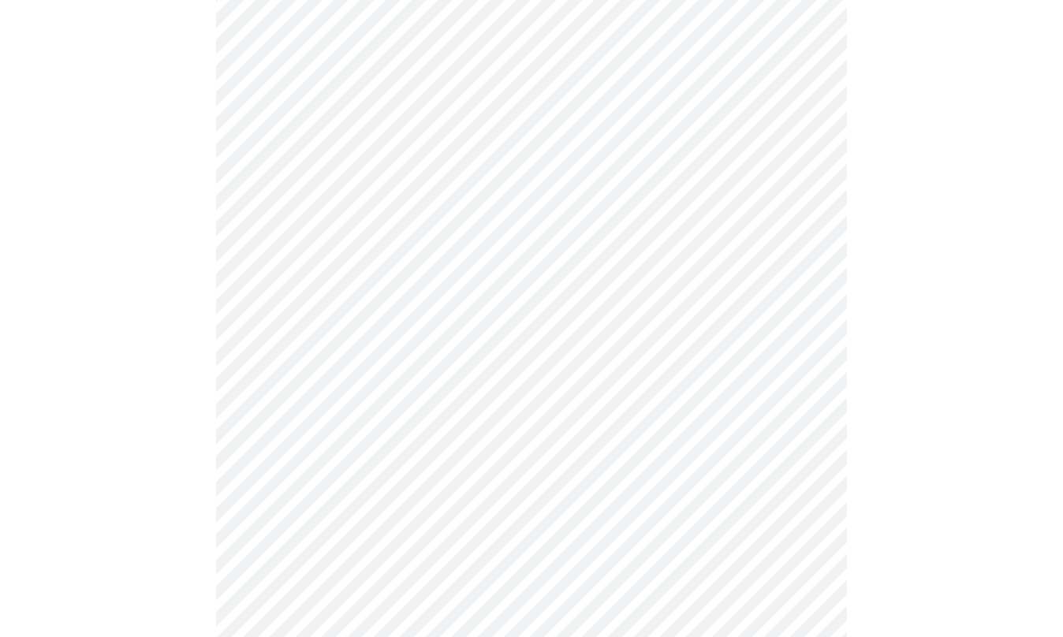
click at [640, 380] on body "MyMenopauseRx Appointments Messaging Labs 2 Uploads Medications Community Refer…" at bounding box center [531, 465] width 1051 height 2010
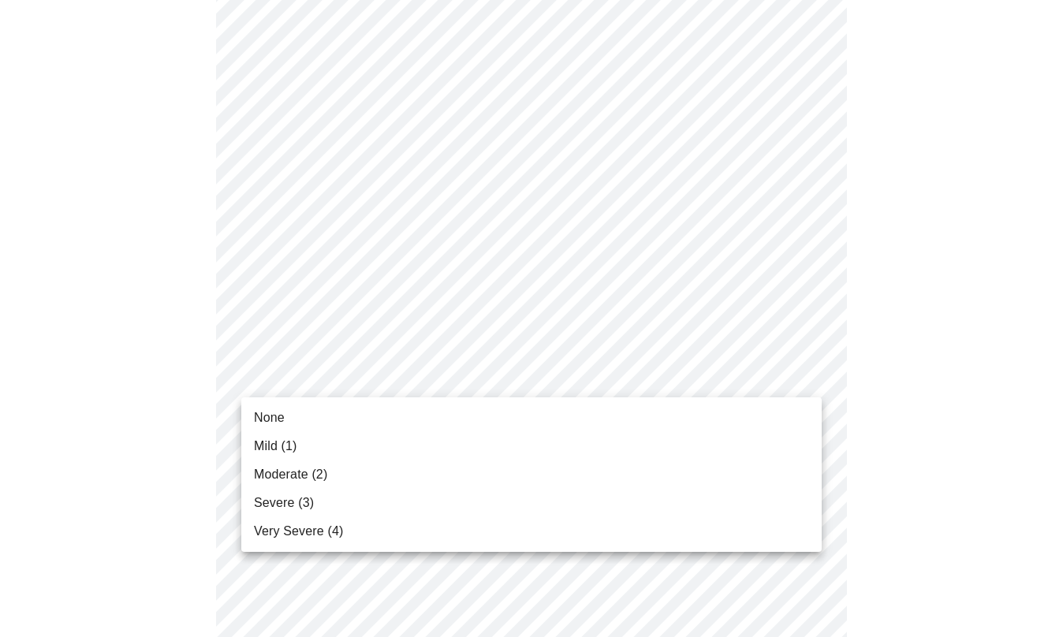
click at [402, 417] on li "None" at bounding box center [531, 418] width 581 height 28
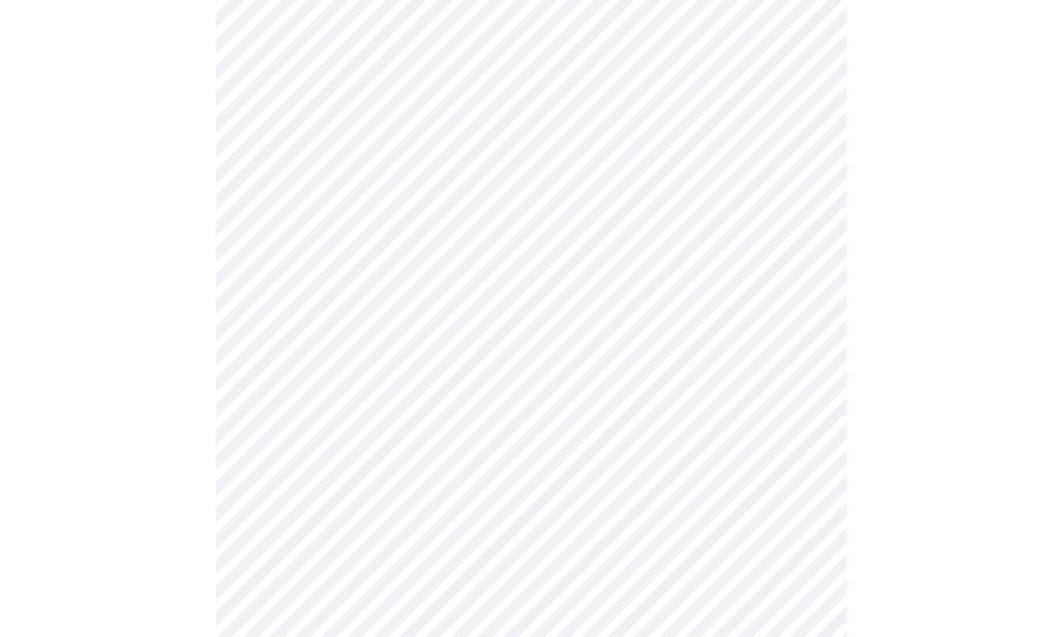
scroll to position [742, 0]
click at [682, 317] on body "MyMenopauseRx Appointments Messaging Labs 2 Uploads Medications Community Refer…" at bounding box center [531, 259] width 1051 height 1988
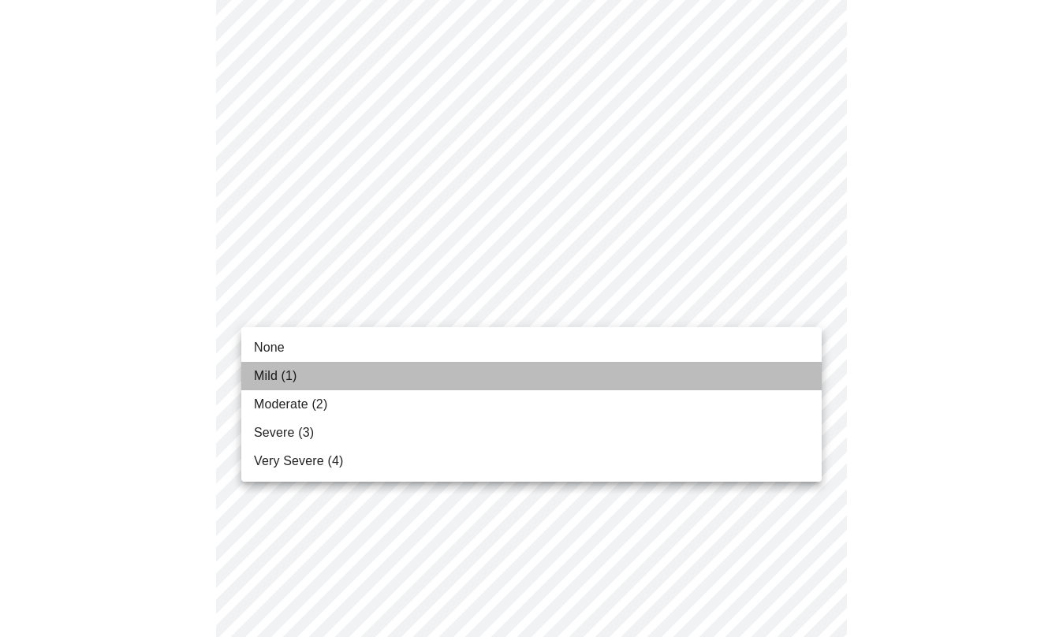
click at [439, 383] on li "Mild (1)" at bounding box center [531, 376] width 581 height 28
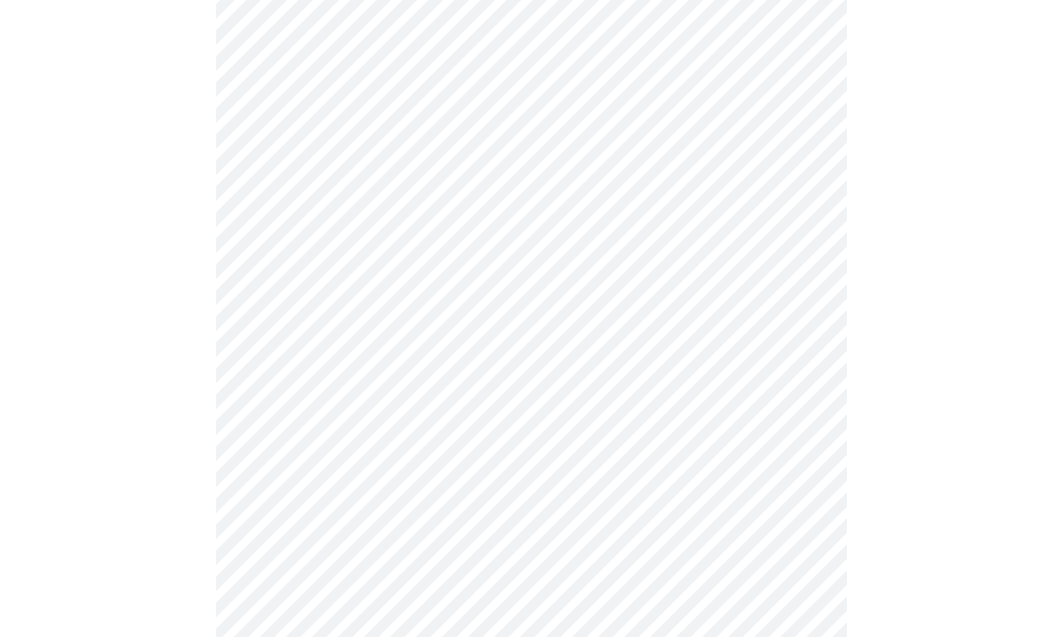
scroll to position [946, 0]
click at [597, 227] on body "MyMenopauseRx Appointments Messaging Labs 2 Uploads Medications Community Refer…" at bounding box center [531, 43] width 1051 height 1966
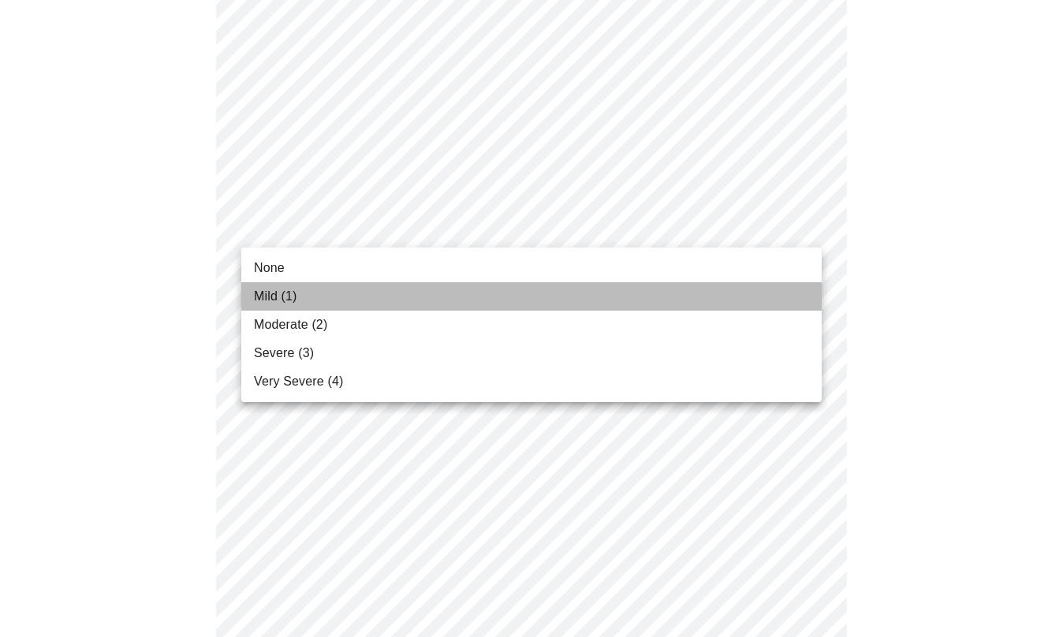
click at [327, 290] on li "Mild (1)" at bounding box center [531, 296] width 581 height 28
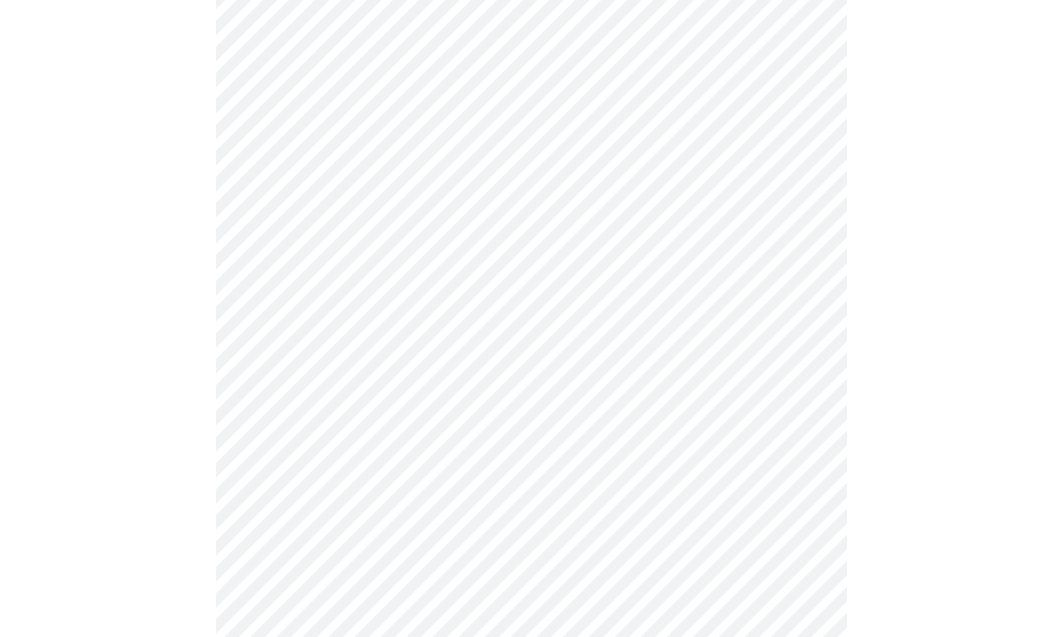
scroll to position [1014, 0]
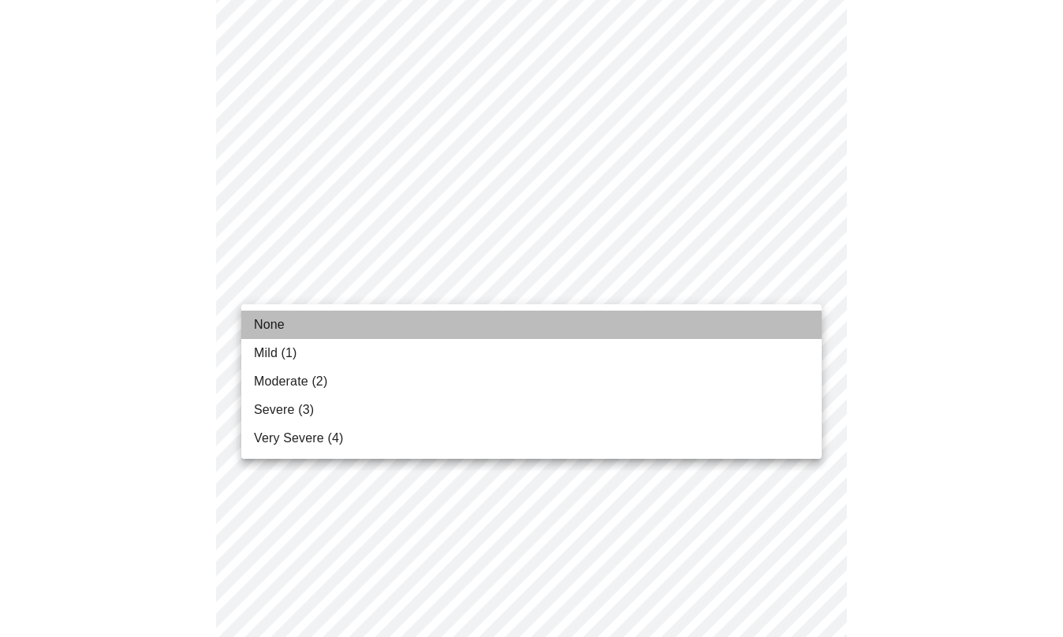
drag, startPoint x: 424, startPoint y: 318, endPoint x: 437, endPoint y: 319, distance: 12.6
click at [424, 318] on li "None" at bounding box center [531, 325] width 581 height 28
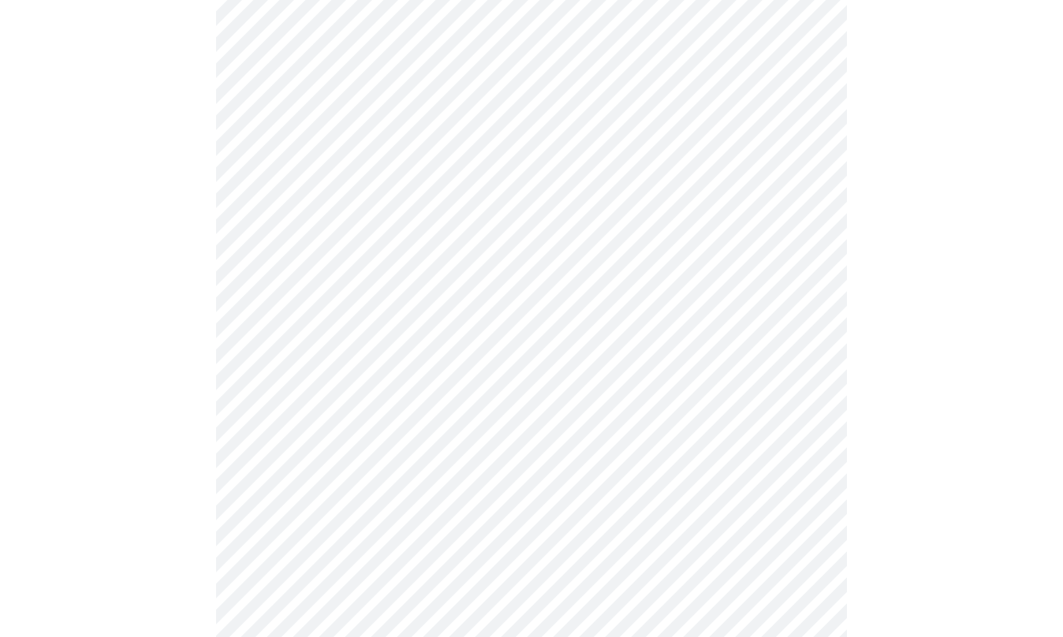
scroll to position [1157, 0]
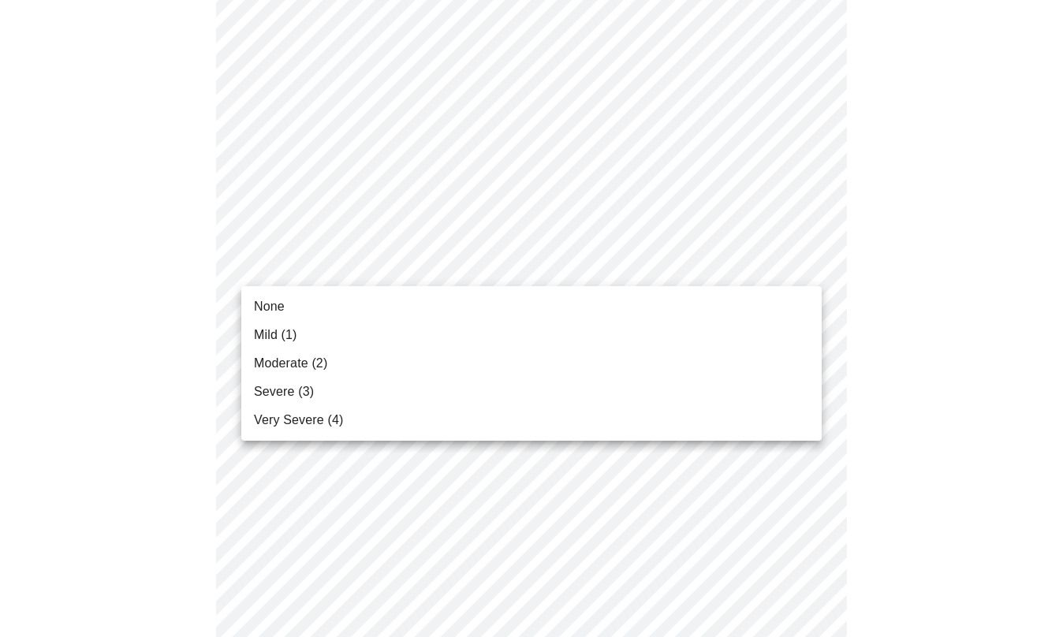
click at [435, 302] on li "None" at bounding box center [531, 307] width 581 height 28
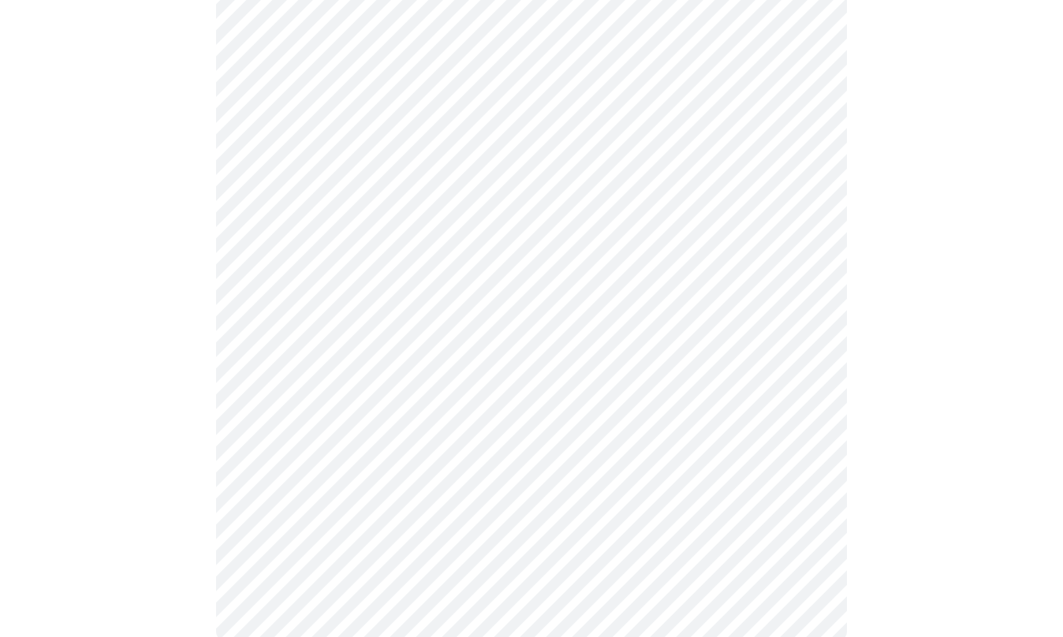
scroll to position [1237, 0]
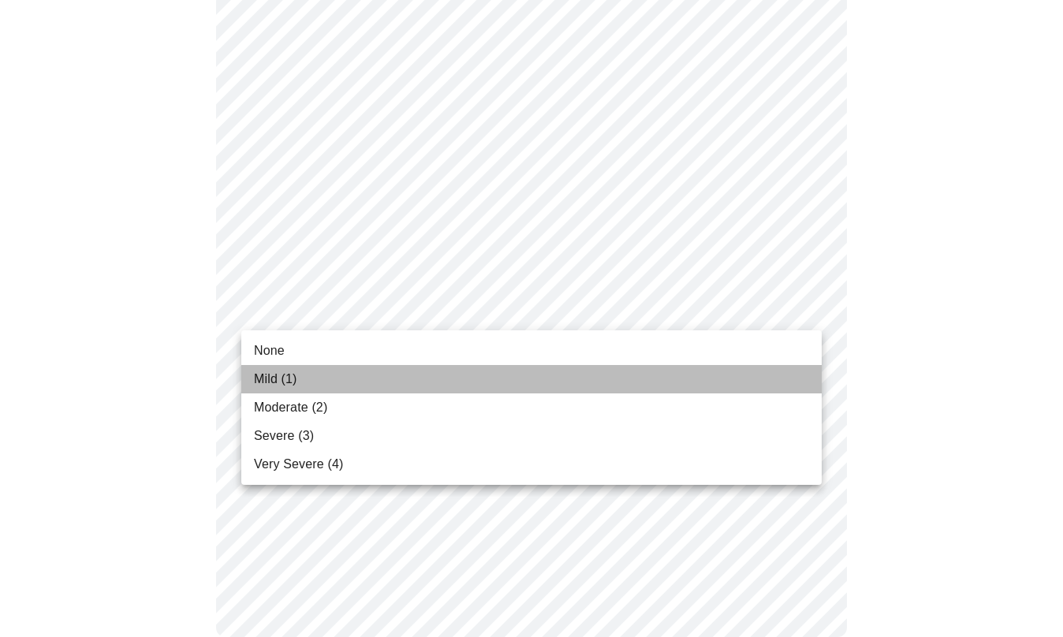
click at [378, 366] on li "Mild (1)" at bounding box center [531, 379] width 581 height 28
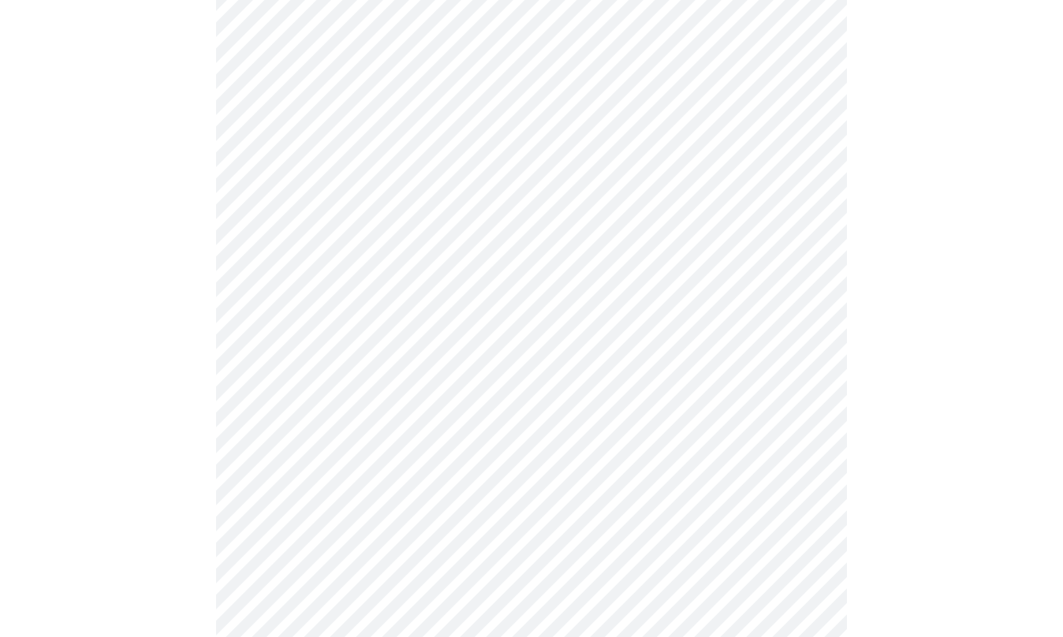
scroll to position [682, 0]
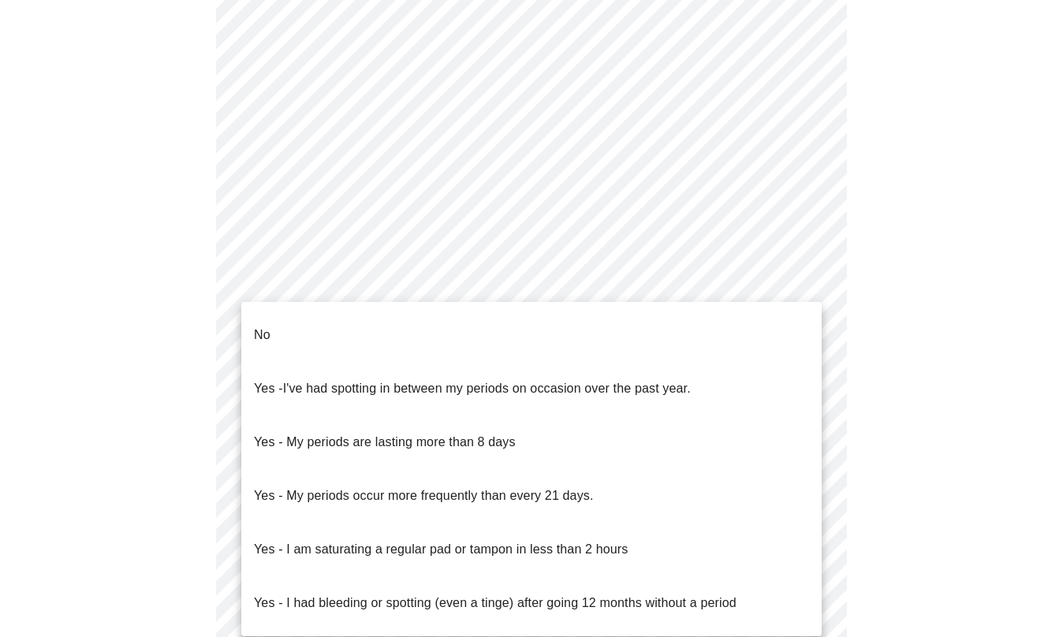
click at [619, 288] on body "MyMenopauseRx Appointments Messaging Labs 2 Uploads Medications Community Refer…" at bounding box center [531, 114] width 1051 height 1579
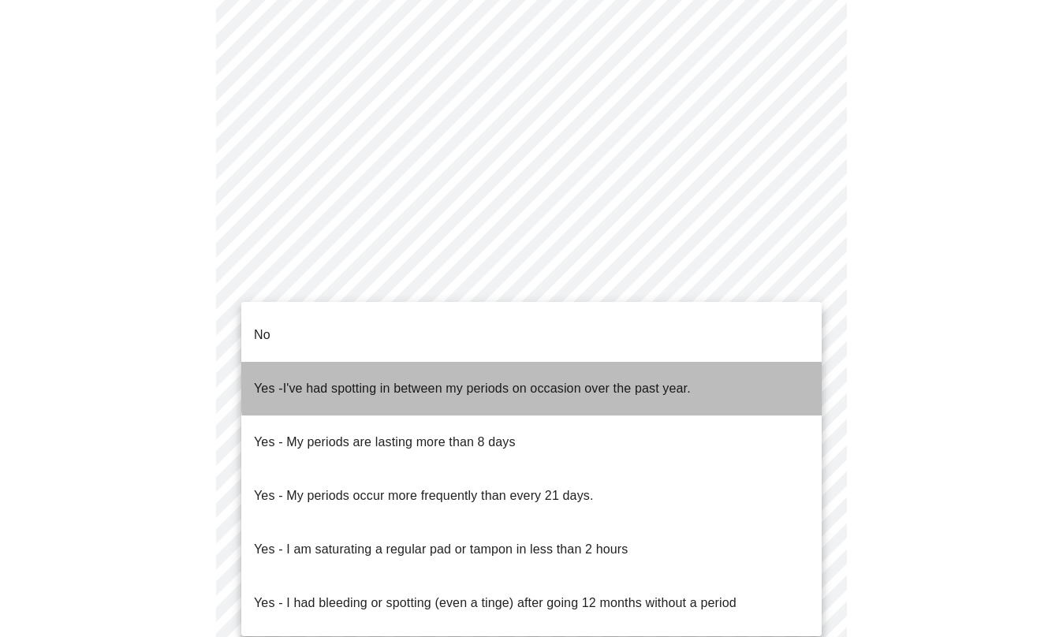
click at [622, 382] on span "I've had spotting in between my periods on occasion over the past year." at bounding box center [487, 388] width 408 height 13
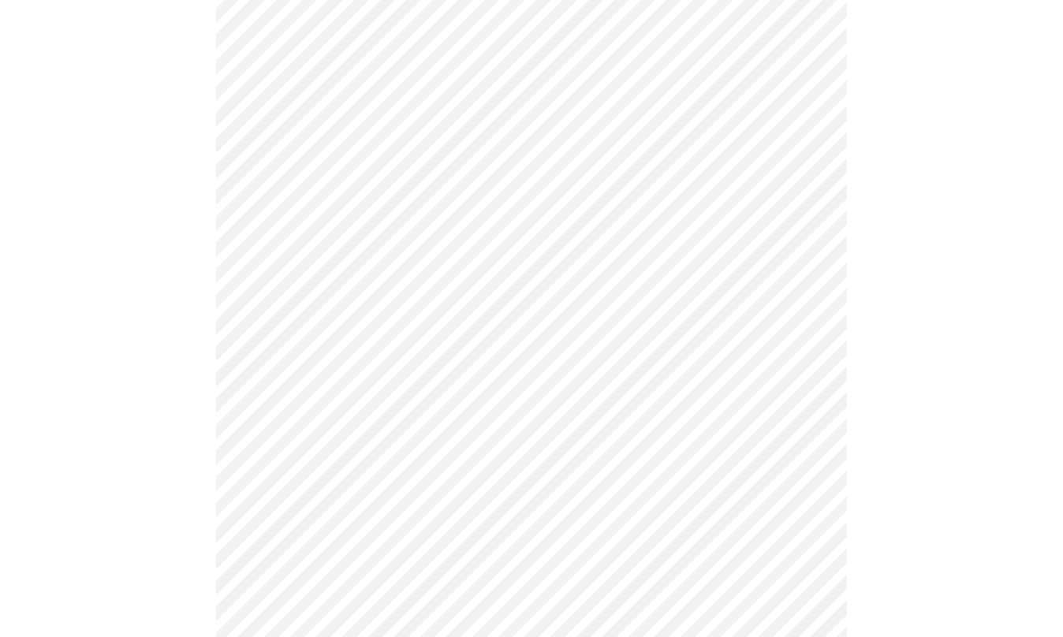
scroll to position [878, 0]
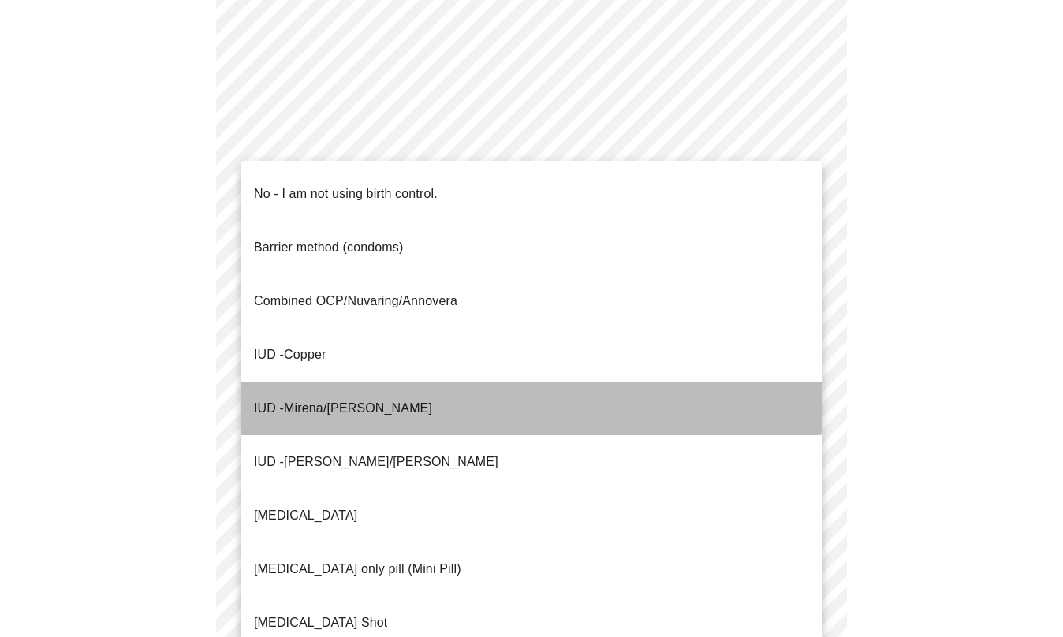
click at [388, 382] on li "IUD - Mirena/[PERSON_NAME]" at bounding box center [531, 409] width 581 height 54
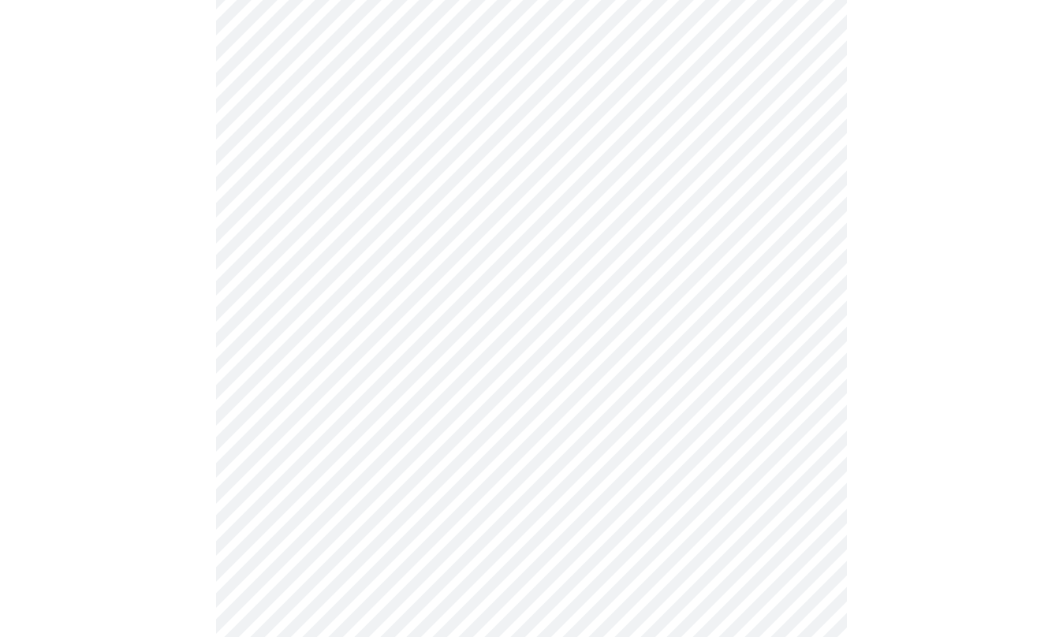
scroll to position [901, 0]
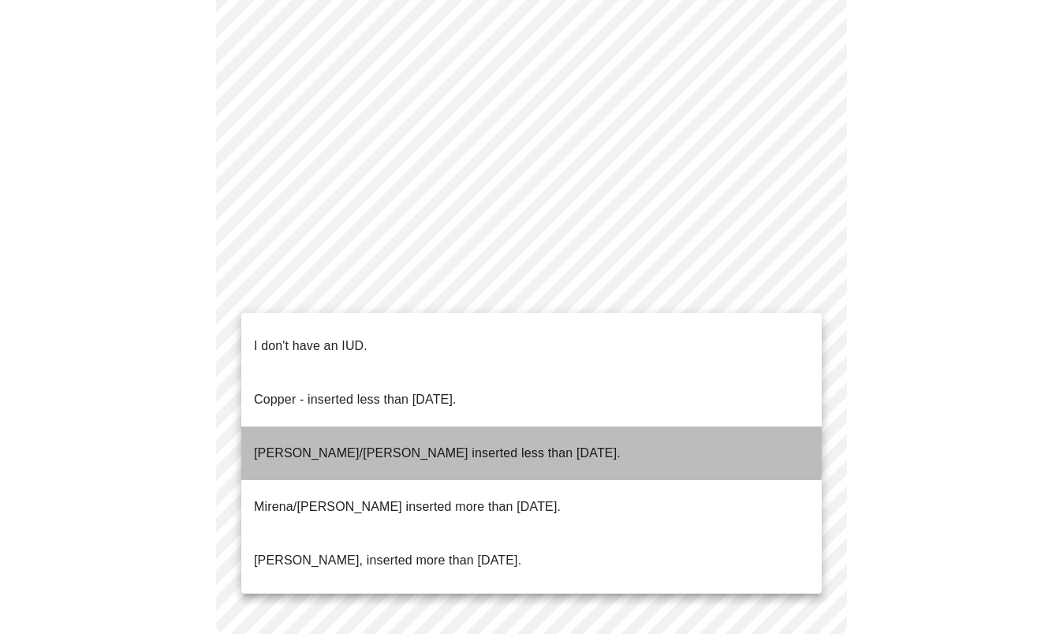
click at [488, 444] on p "[PERSON_NAME]/[PERSON_NAME] inserted less than [DATE]." at bounding box center [437, 453] width 367 height 19
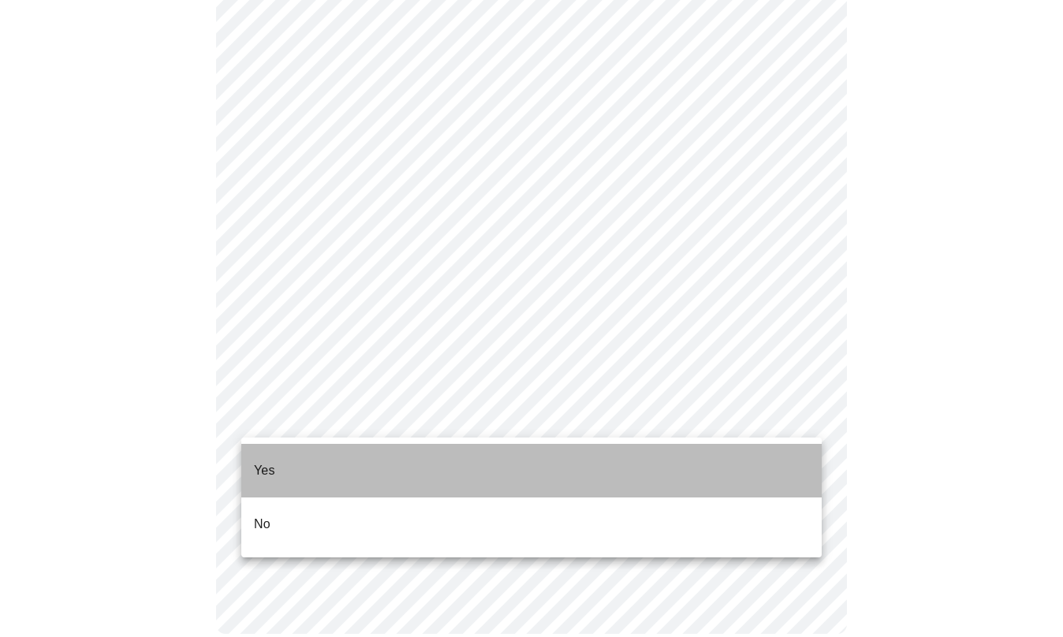
click at [351, 462] on li "Yes" at bounding box center [531, 471] width 581 height 54
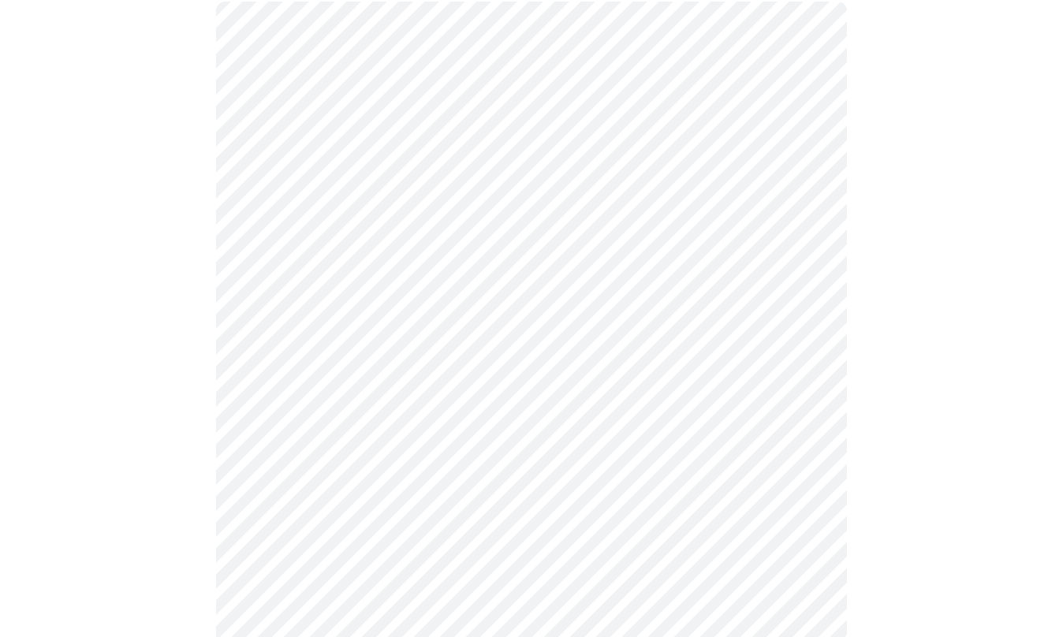
scroll to position [222, 0]
click at [800, 194] on body "MyMenopauseRx Appointments Messaging Labs 2 Uploads Medications Community Refer…" at bounding box center [531, 384] width 1051 height 1198
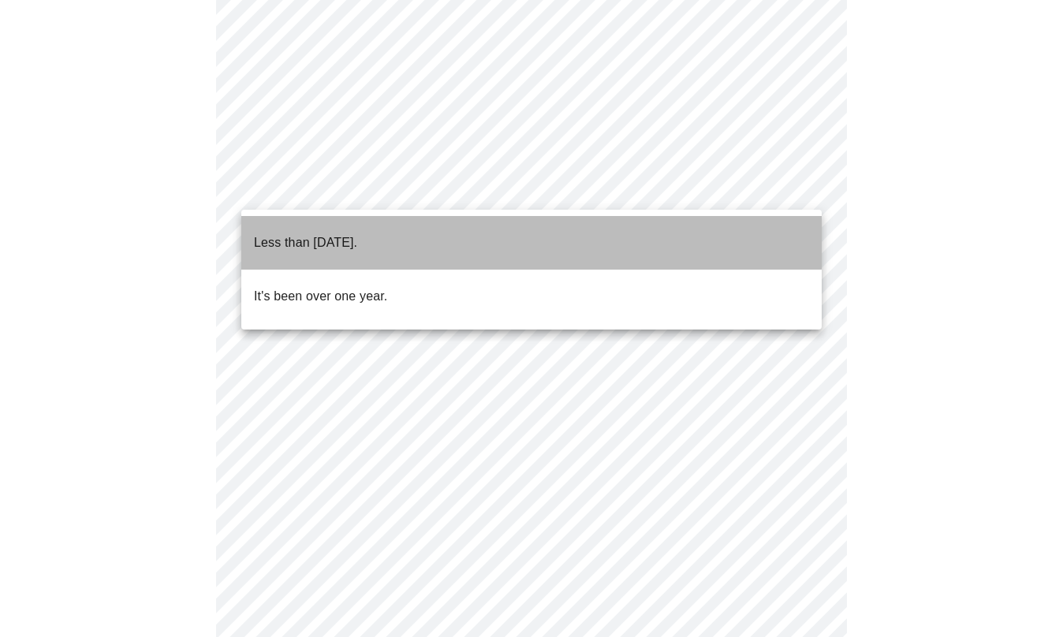
click at [357, 234] on p "Less than [DATE]." at bounding box center [305, 243] width 103 height 19
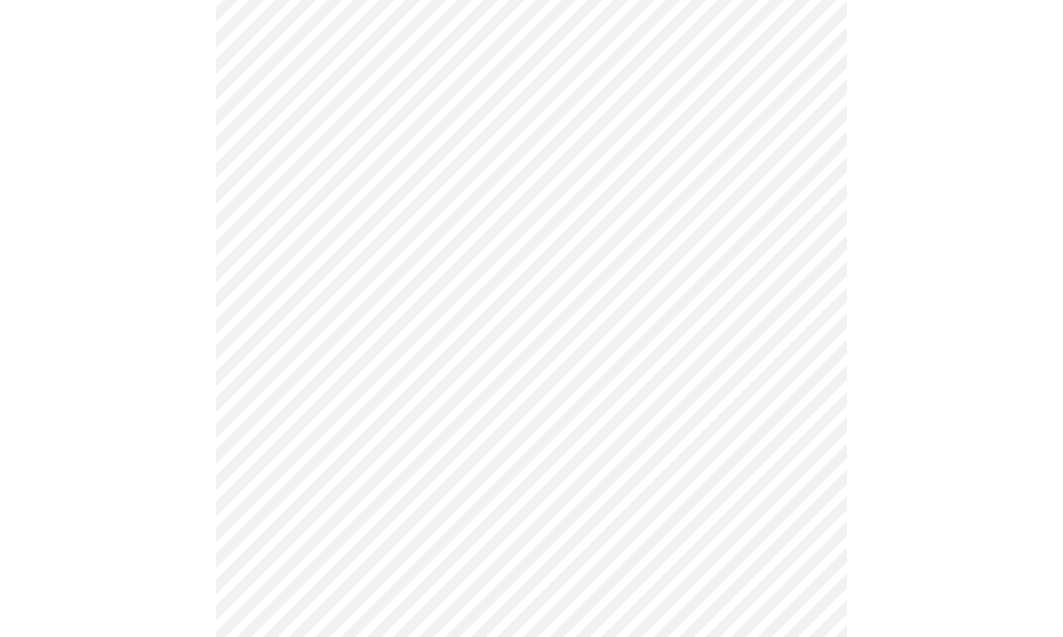
scroll to position [320, 0]
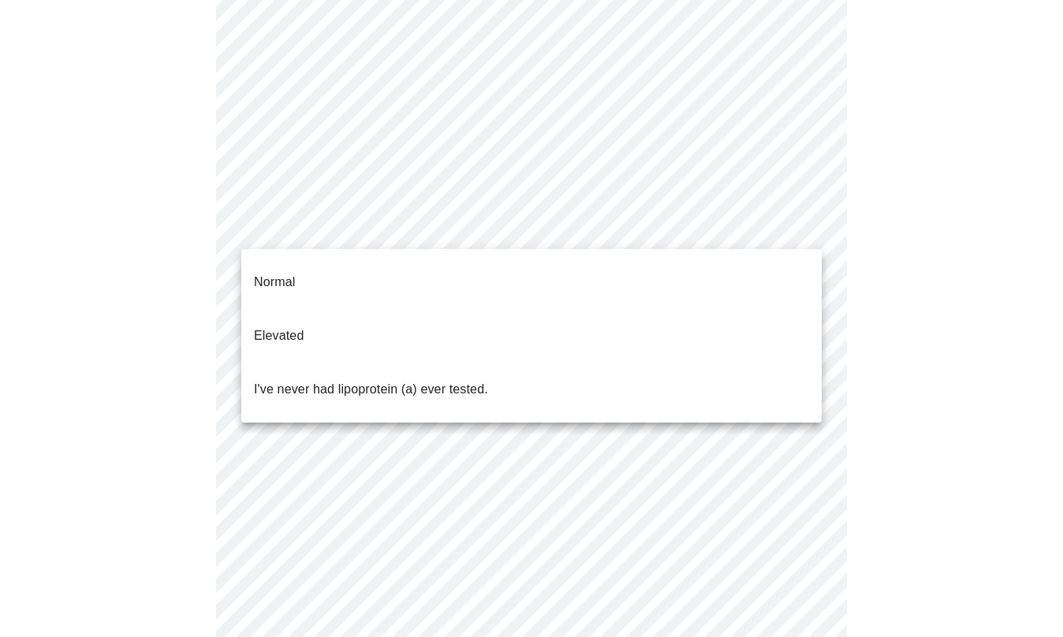
click at [772, 227] on body "MyMenopauseRx Appointments Messaging Labs 2 Uploads Medications Community Refer…" at bounding box center [531, 281] width 1051 height 1188
click at [577, 261] on li "Normal" at bounding box center [531, 283] width 581 height 54
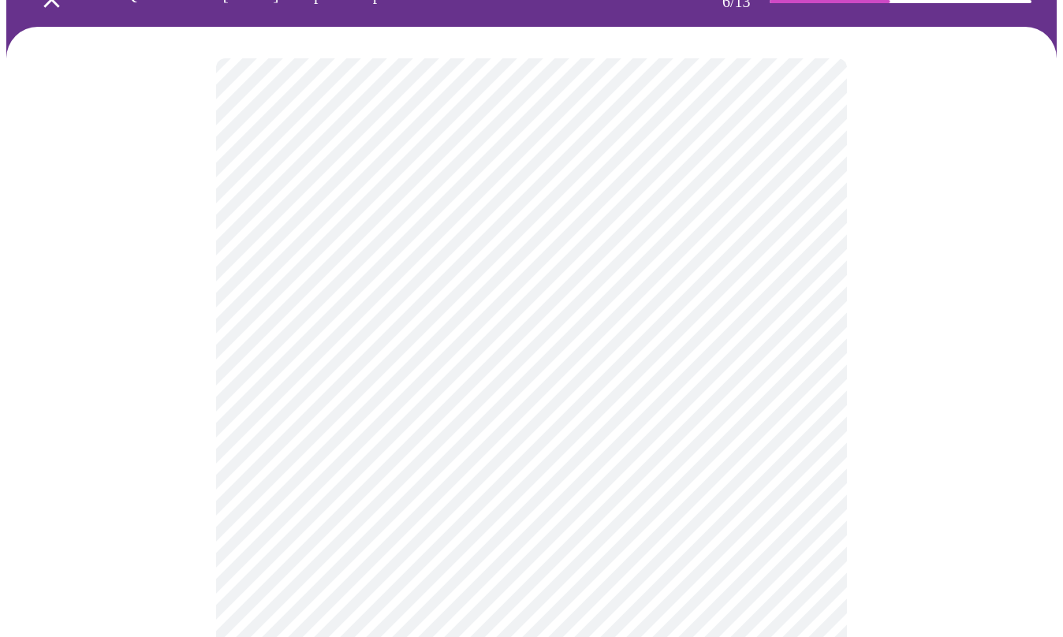
scroll to position [129, 0]
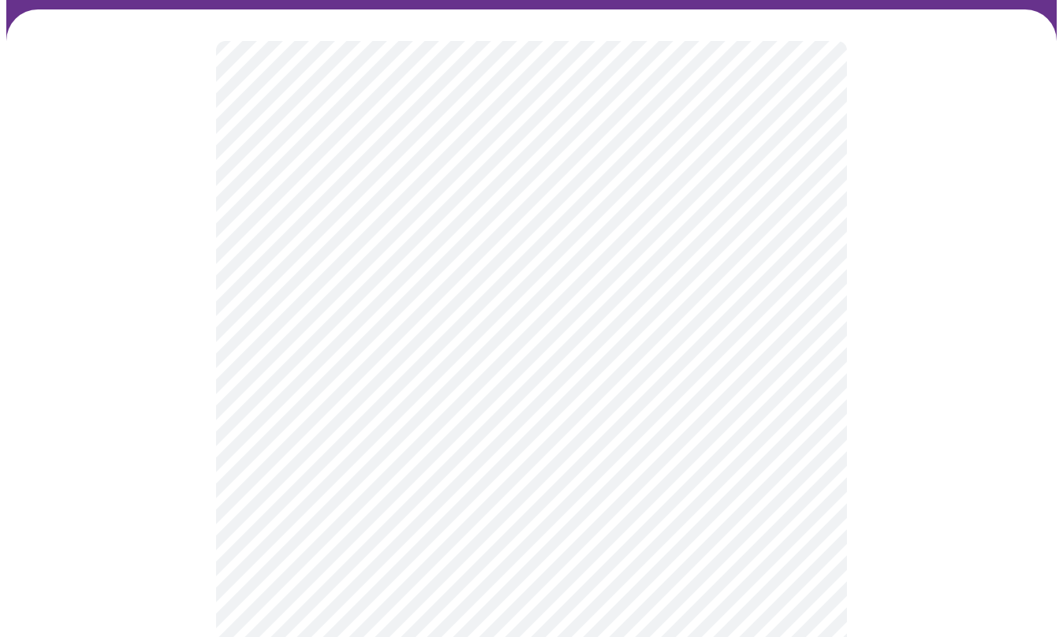
click at [363, 323] on body "MyMenopauseRx Appointments Messaging Labs 2 Uploads Medications Community Refer…" at bounding box center [531, 299] width 1051 height 843
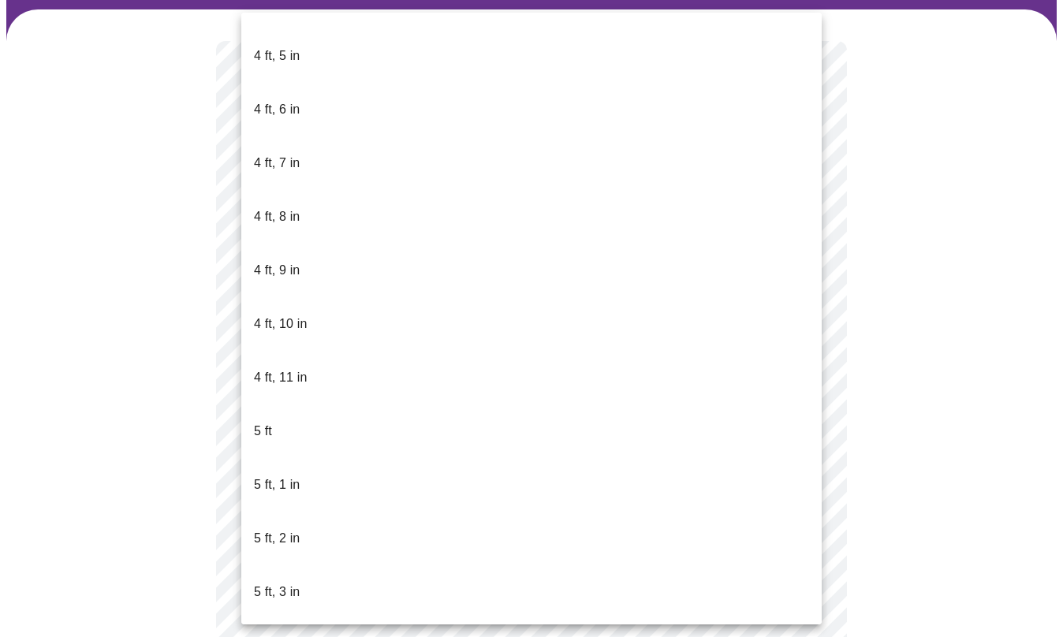
scroll to position [923, 0]
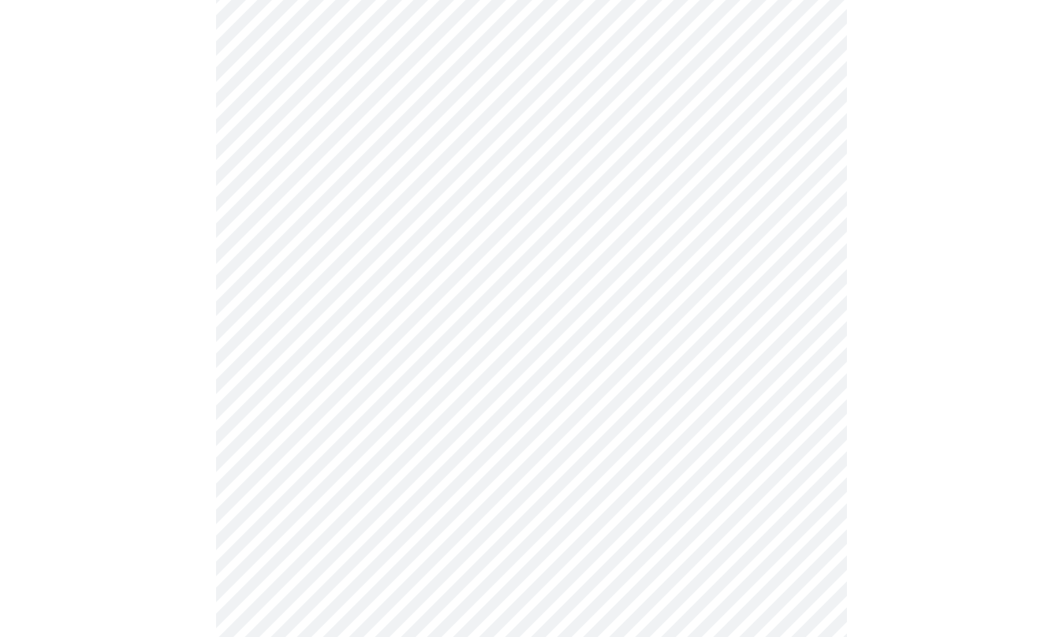
scroll to position [4116, 0]
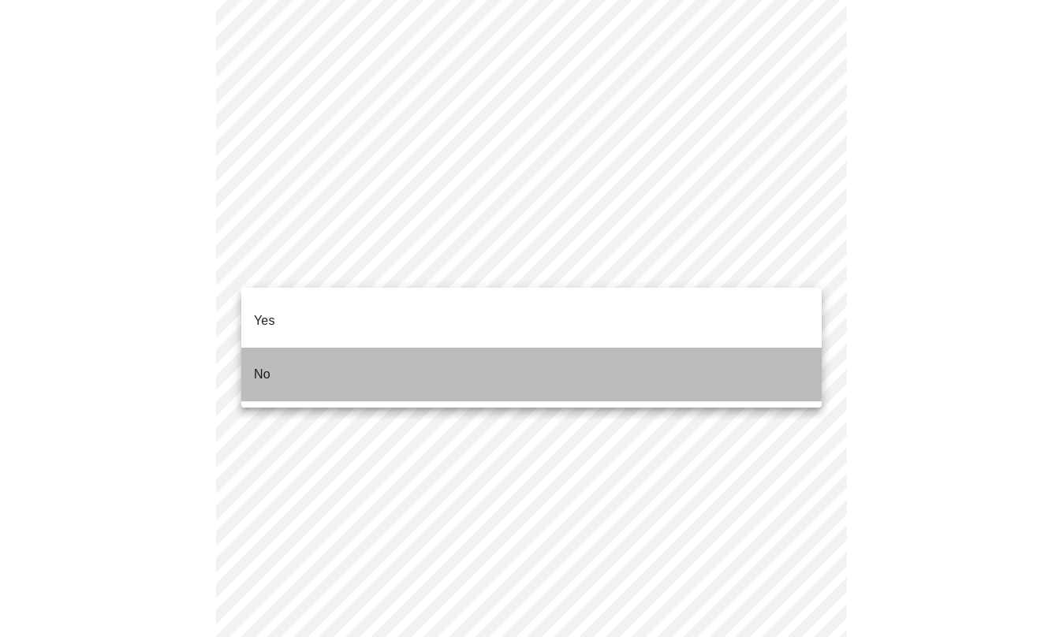
click at [458, 351] on li "No" at bounding box center [531, 375] width 581 height 54
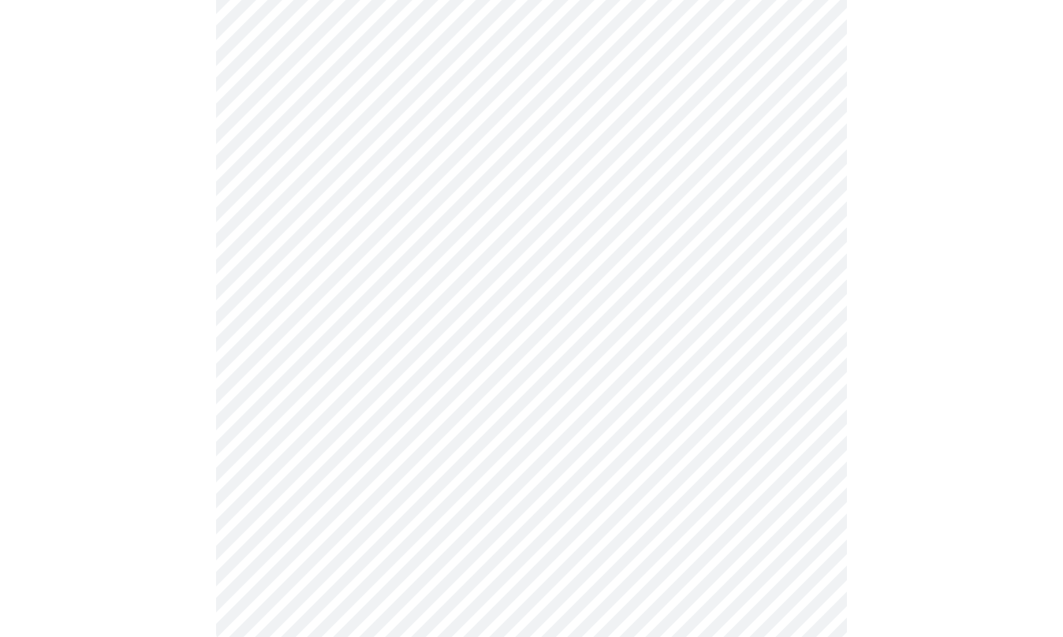
scroll to position [1246, 0]
